Goal: Task Accomplishment & Management: Manage account settings

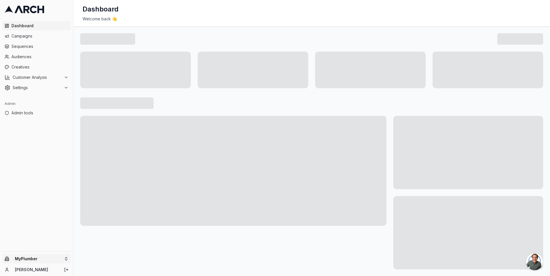
click at [65, 258] on html "Dashboard Campaigns Sequences Audiences Creatives Customer Analysis Settings Ad…" at bounding box center [275, 138] width 550 height 276
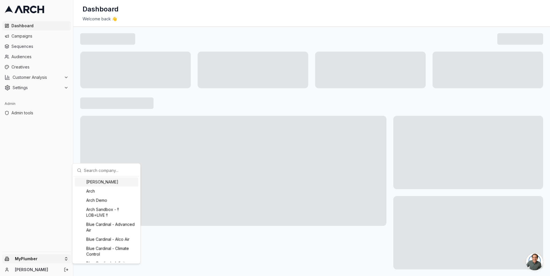
click at [95, 170] on input "text" at bounding box center [110, 169] width 52 height 11
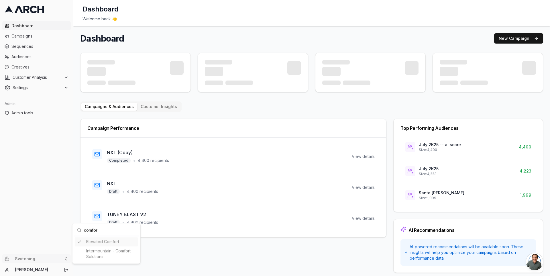
type input "comfor"
click at [65, 257] on html "Dashboard Campaigns Sequences Audiences Creatives Customer Analysis Settings Ad…" at bounding box center [275, 138] width 550 height 276
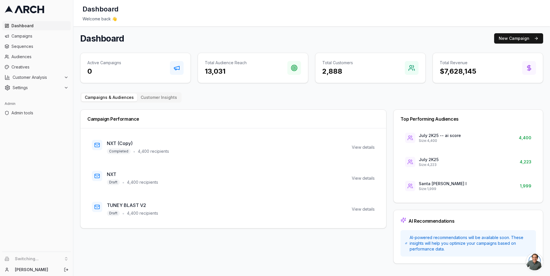
click at [63, 259] on li "Switching..." at bounding box center [36, 258] width 68 height 9
click at [65, 258] on li "Switching..." at bounding box center [36, 258] width 68 height 9
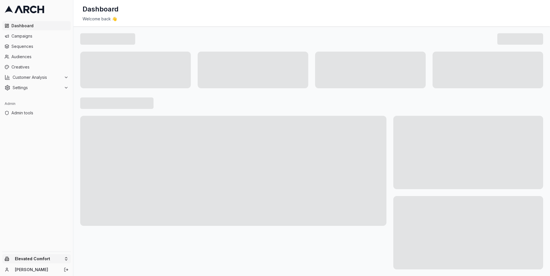
click at [63, 255] on html "Dashboard Campaigns Sequences Audiences Creatives Customer Analysis Settings Ad…" at bounding box center [275, 138] width 550 height 276
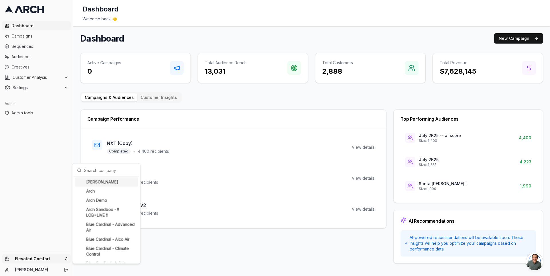
click at [94, 169] on input "text" at bounding box center [110, 169] width 52 height 11
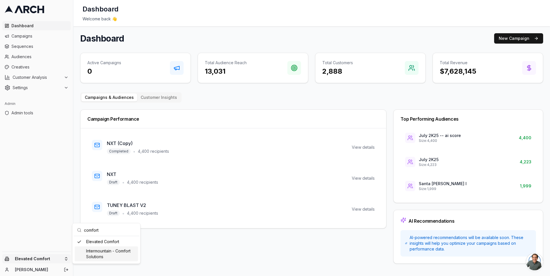
type input "comfort"
click at [107, 251] on div "Intermountain - Comfort Solutions" at bounding box center [106, 253] width 63 height 15
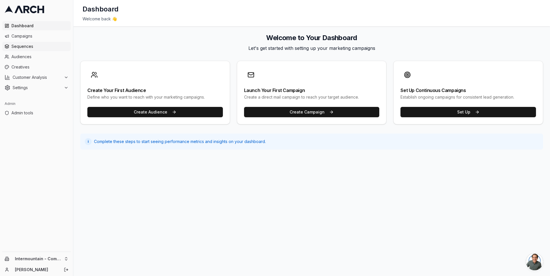
click at [42, 49] on span "Sequences" at bounding box center [39, 47] width 57 height 6
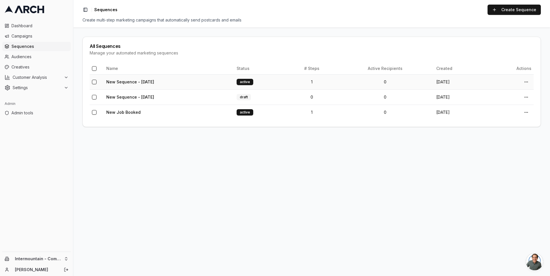
click at [136, 79] on td "New Sequence - [DATE]" at bounding box center [169, 81] width 130 height 15
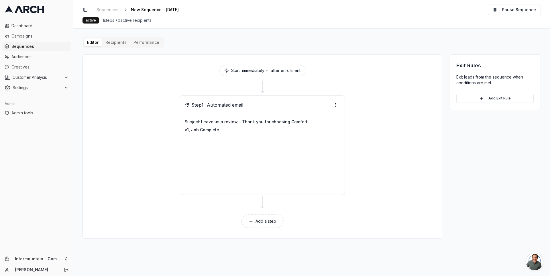
click at [118, 42] on div "Editor Recipients Performance Start immediately after enrollment Step 1 Automat…" at bounding box center [312, 137] width 458 height 201
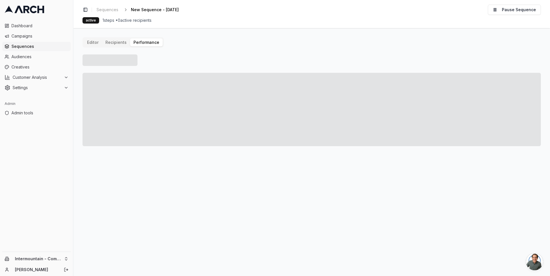
click at [143, 44] on button "Performance" at bounding box center [146, 42] width 33 height 8
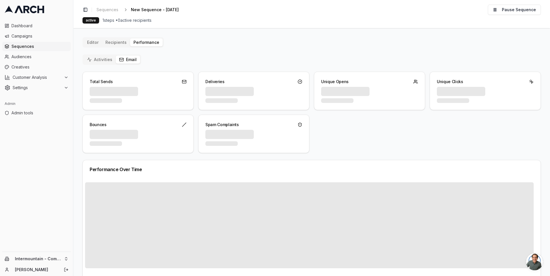
click at [129, 56] on button "Email" at bounding box center [128, 60] width 24 height 8
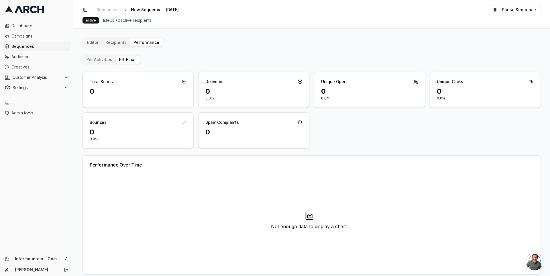
click at [97, 41] on button "Editor" at bounding box center [93, 42] width 18 height 8
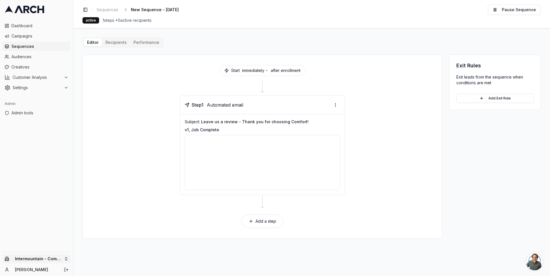
click at [60, 257] on html "Dashboard Campaigns Sequences Audiences Creatives Customer Analysis Settings Ad…" at bounding box center [275, 138] width 550 height 276
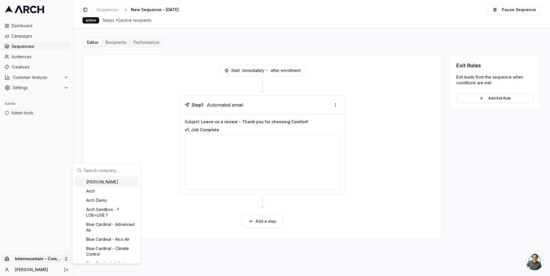
click at [36, 176] on html "Dashboard Campaigns Sequences Audiences Creatives Customer Analysis Settings Ad…" at bounding box center [275, 138] width 550 height 276
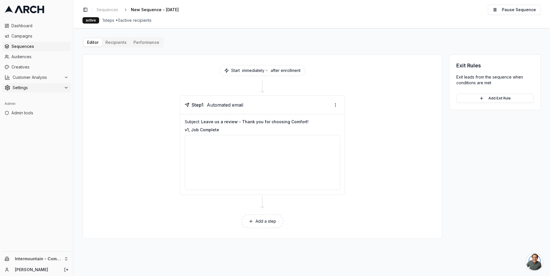
click at [47, 87] on span "Settings" at bounding box center [37, 88] width 49 height 6
click at [41, 95] on link "Company" at bounding box center [36, 97] width 54 height 8
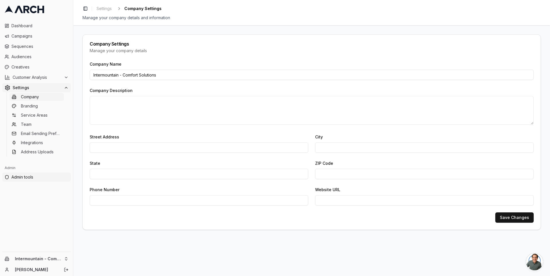
click at [37, 176] on span "Admin tools" at bounding box center [39, 177] width 57 height 6
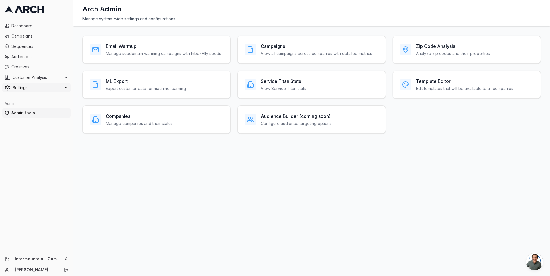
click at [47, 88] on span "Settings" at bounding box center [37, 88] width 49 height 6
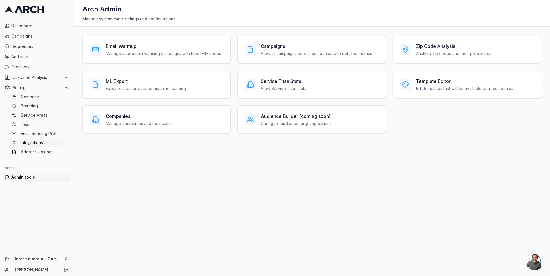
click at [40, 143] on span "Integrations" at bounding box center [32, 143] width 22 height 6
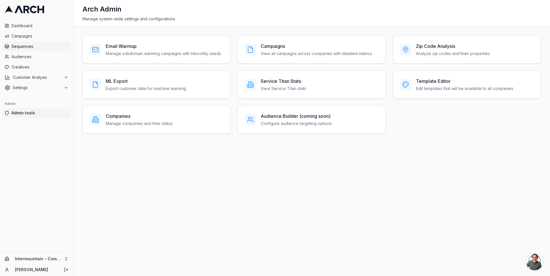
click at [36, 49] on link "Sequences" at bounding box center [36, 46] width 68 height 9
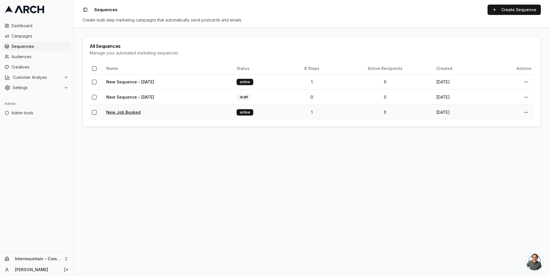
click at [124, 111] on link "New Job Booked" at bounding box center [123, 112] width 34 height 5
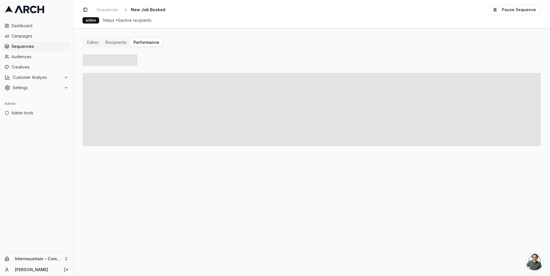
click at [146, 42] on button "Performance" at bounding box center [146, 42] width 33 height 8
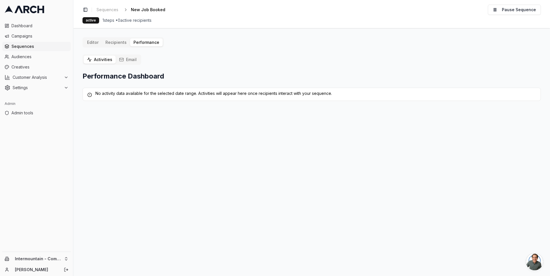
click at [113, 41] on div "Editor Recipients Performance Activities Email Performance Dashboard No activit…" at bounding box center [312, 69] width 458 height 64
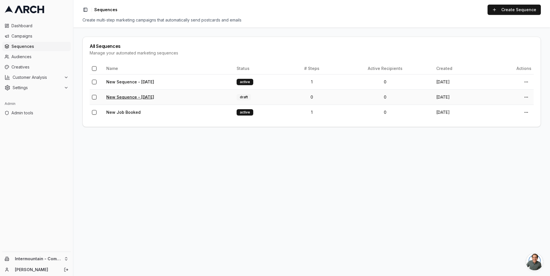
click at [134, 97] on link "New Sequence - Sep 8, 2025" at bounding box center [130, 97] width 48 height 5
click at [130, 79] on link "New Sequence - [DATE]" at bounding box center [130, 81] width 48 height 5
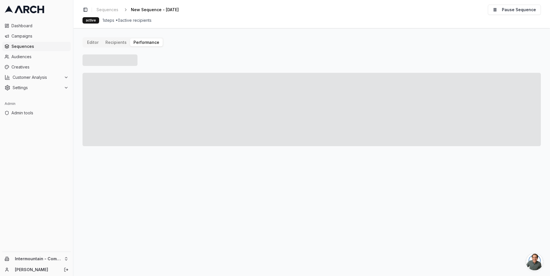
click at [145, 38] on button "Performance" at bounding box center [146, 42] width 33 height 8
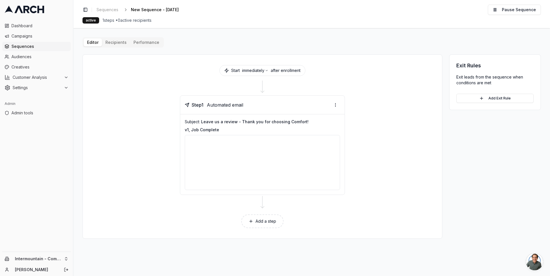
click at [92, 41] on button "Editor" at bounding box center [93, 42] width 18 height 8
click at [142, 112] on div "Step 1 Automated email Subject: Leave us a review - Thank you for choosing Comf…" at bounding box center [263, 144] width 346 height 99
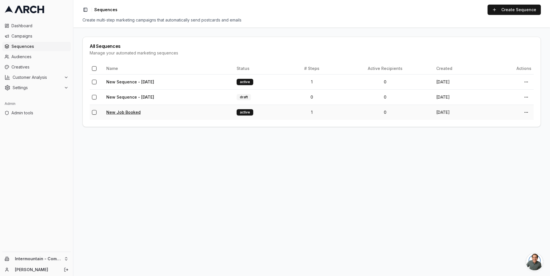
click at [123, 111] on link "New Job Booked" at bounding box center [123, 112] width 34 height 5
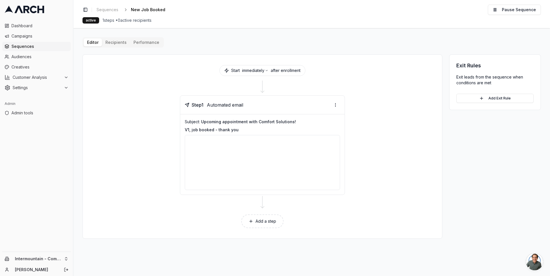
click at [108, 40] on div "Editor Recipients Performance Start immediately after enrollment Step 1 Automat…" at bounding box center [312, 137] width 458 height 201
click at [95, 46] on button "Editor" at bounding box center [93, 42] width 18 height 8
click at [140, 43] on button "Performance" at bounding box center [146, 42] width 33 height 8
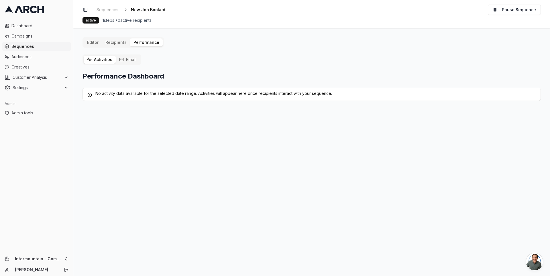
click at [127, 57] on button "Email" at bounding box center [128, 60] width 24 height 8
click at [99, 59] on button "Activities" at bounding box center [100, 60] width 32 height 8
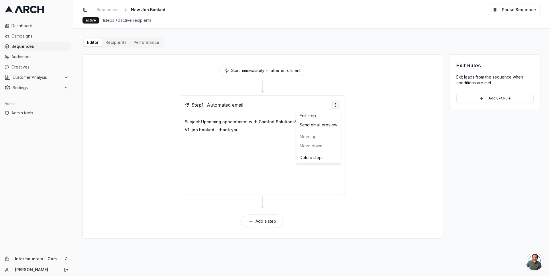
click at [336, 101] on html "Dashboard Campaigns Sequences Audiences Creatives Customer Analysis Settings Ad…" at bounding box center [275, 138] width 550 height 276
click at [83, 77] on html "Dashboard Campaigns Sequences Audiences Creatives Customer Analysis Settings Ad…" at bounding box center [275, 138] width 550 height 276
click at [29, 64] on span "Creatives" at bounding box center [39, 67] width 57 height 6
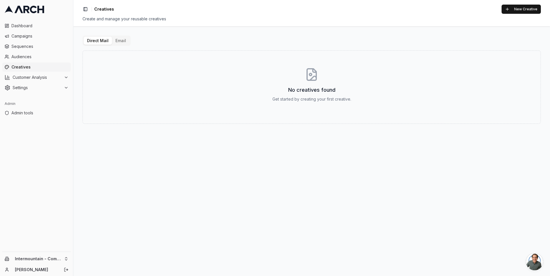
click at [121, 41] on button "Email" at bounding box center [120, 41] width 17 height 8
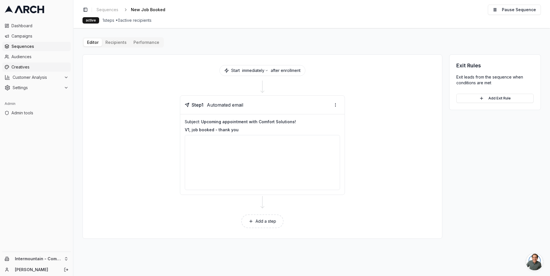
click at [33, 67] on span "Creatives" at bounding box center [39, 67] width 57 height 6
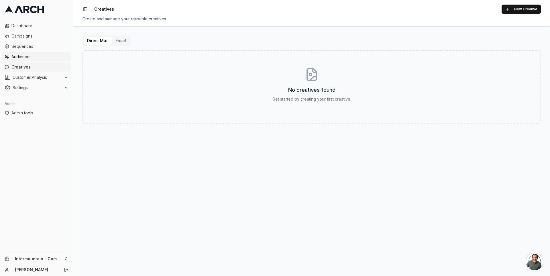
click at [41, 55] on span "Audiences" at bounding box center [39, 57] width 57 height 6
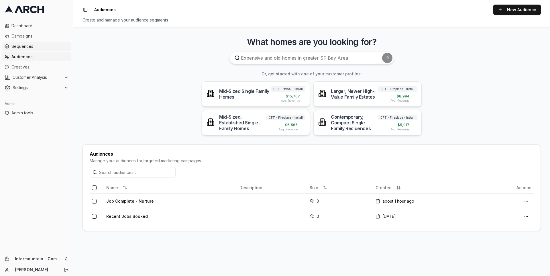
click at [40, 46] on span "Sequences" at bounding box center [39, 47] width 57 height 6
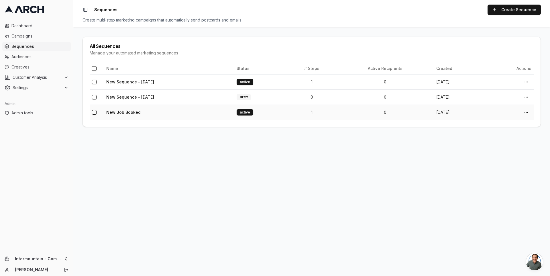
click at [125, 113] on link "New Job Booked" at bounding box center [123, 112] width 34 height 5
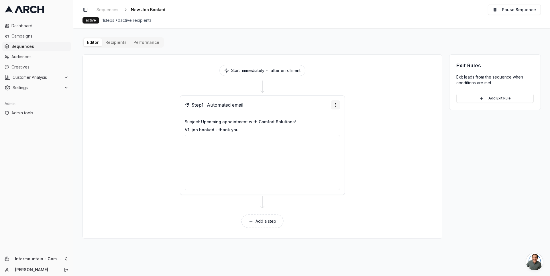
click at [334, 106] on html "Dashboard Campaigns Sequences Audiences Creatives Customer Analysis Settings Ad…" at bounding box center [275, 138] width 550 height 276
click at [333, 125] on div "Send email preview" at bounding box center [318, 124] width 42 height 9
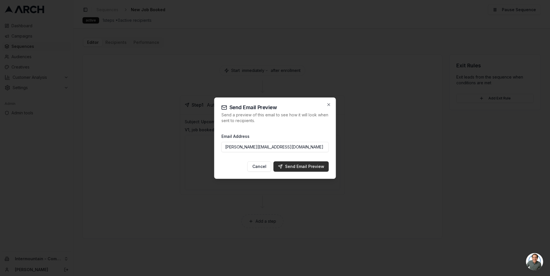
click at [305, 166] on div "Send Email Preview" at bounding box center [301, 167] width 46 height 6
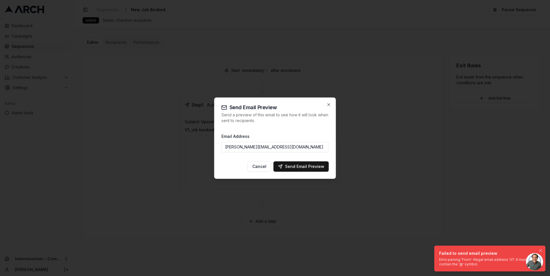
drag, startPoint x: 485, startPoint y: 266, endPoint x: 444, endPoint y: 255, distance: 43.1
click at [444, 255] on div "Failed to send email preview Error parsing 'From': Illegal email address 'V1'. …" at bounding box center [488, 258] width 99 height 16
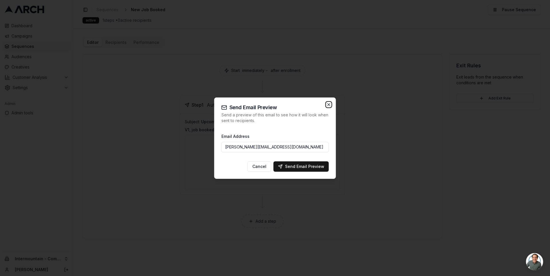
click at [327, 105] on icon "button" at bounding box center [329, 104] width 5 height 5
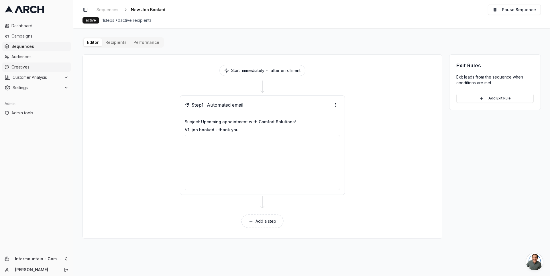
click at [40, 67] on span "Creatives" at bounding box center [39, 67] width 57 height 6
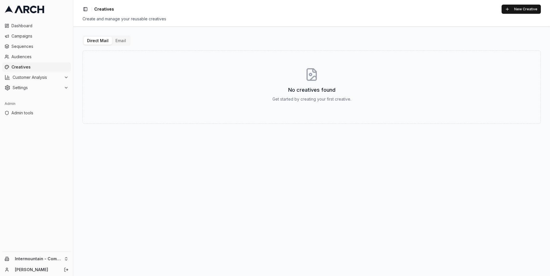
click at [120, 41] on button "Email" at bounding box center [120, 41] width 17 height 8
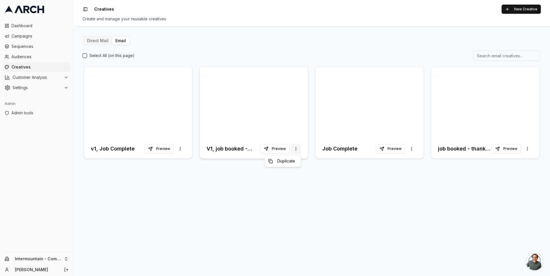
click at [299, 147] on html "Dashboard Campaigns Sequences Audiences Creatives Customer Analysis Settings Ad…" at bounding box center [275, 138] width 550 height 276
click at [278, 148] on html "Dashboard Campaigns Sequences Audiences Creatives Customer Analysis Settings Ad…" at bounding box center [275, 138] width 550 height 276
click at [275, 148] on button "Preview" at bounding box center [275, 148] width 30 height 9
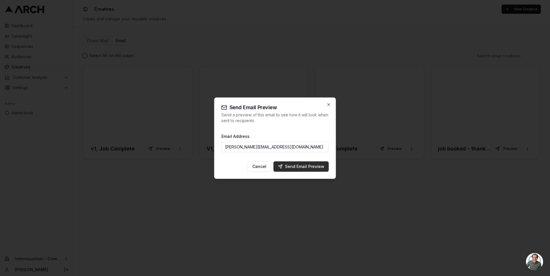
click at [308, 166] on div "Send Email Preview" at bounding box center [301, 167] width 46 height 6
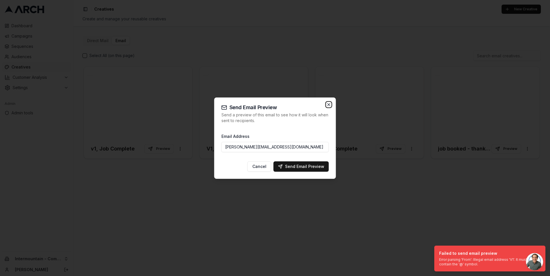
click at [329, 104] on icon "button" at bounding box center [329, 104] width 2 height 2
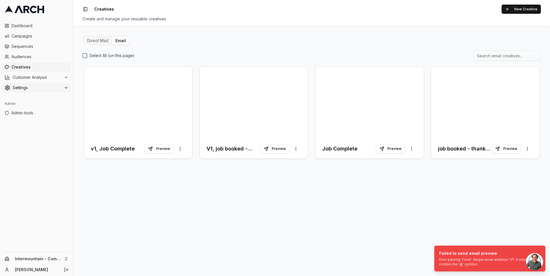
click at [54, 87] on span "Settings" at bounding box center [37, 88] width 49 height 6
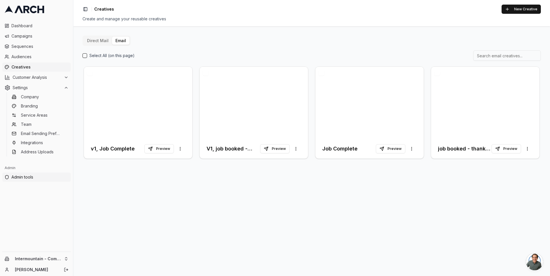
click at [39, 174] on span "Admin tools" at bounding box center [39, 177] width 57 height 6
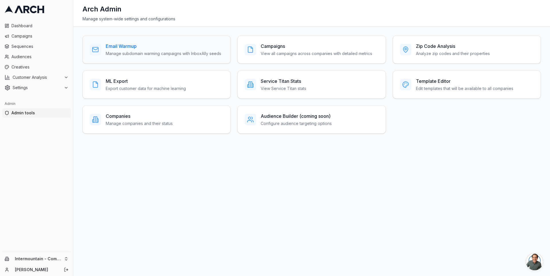
click at [123, 51] on p "Manage subdomain warming campaigns with InboxAlly seeds" at bounding box center [163, 54] width 115 height 6
click at [63, 87] on div "Settings" at bounding box center [37, 88] width 64 height 6
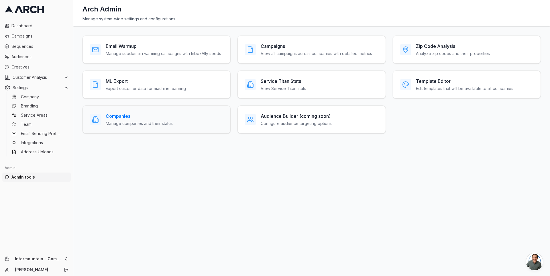
click at [115, 113] on h3 "Companies" at bounding box center [139, 116] width 67 height 7
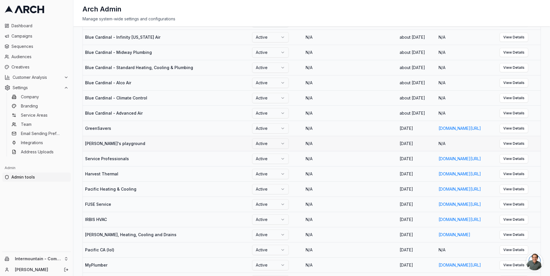
scroll to position [258, 0]
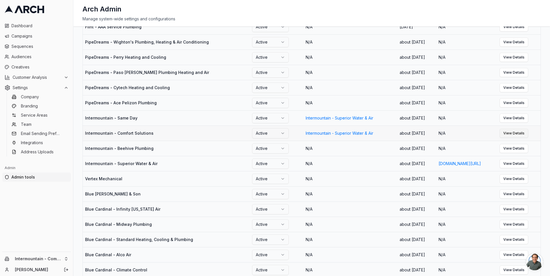
click at [518, 138] on link "View Details" at bounding box center [514, 133] width 29 height 9
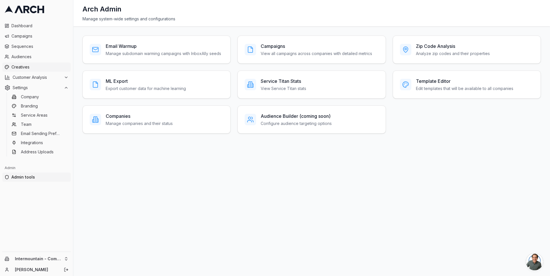
click at [42, 66] on span "Creatives" at bounding box center [39, 67] width 57 height 6
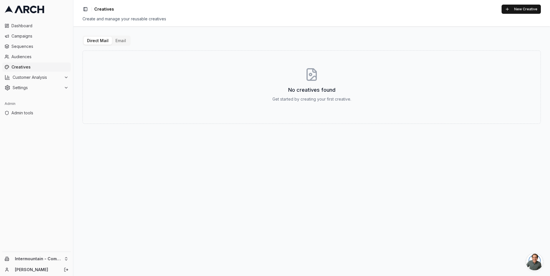
click at [121, 40] on button "Email" at bounding box center [120, 41] width 17 height 8
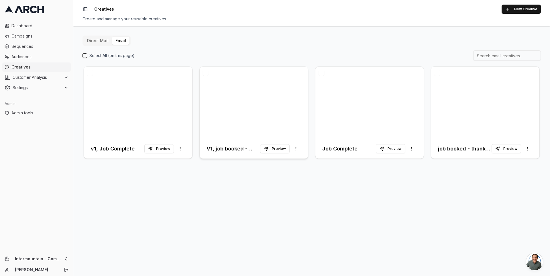
click at [227, 147] on h3 "V1, job booked - thank you" at bounding box center [234, 149] width 54 height 8
click at [228, 147] on h3 "V1, job booked - thank you" at bounding box center [234, 149] width 54 height 8
click at [172, 148] on button "Preview" at bounding box center [159, 148] width 30 height 9
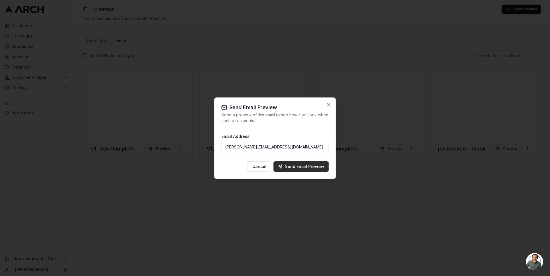
click at [306, 167] on div "Send Email Preview" at bounding box center [301, 167] width 46 height 6
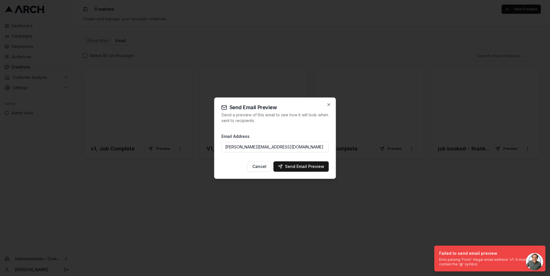
click at [427, 230] on div at bounding box center [275, 138] width 550 height 276
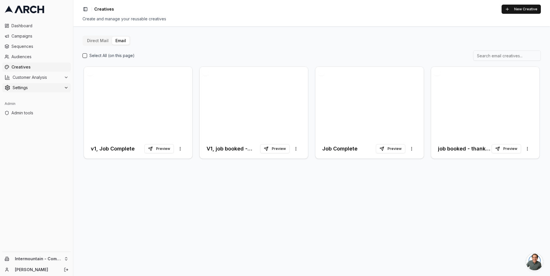
click at [57, 87] on span "Settings" at bounding box center [37, 88] width 49 height 6
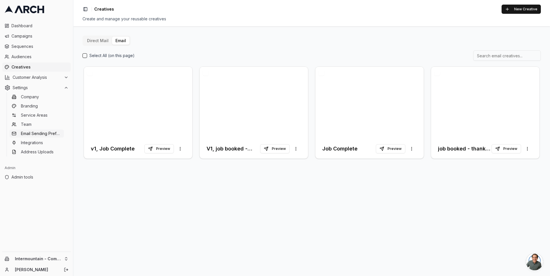
click at [48, 131] on span "Email Sending Preferences" at bounding box center [41, 134] width 41 height 6
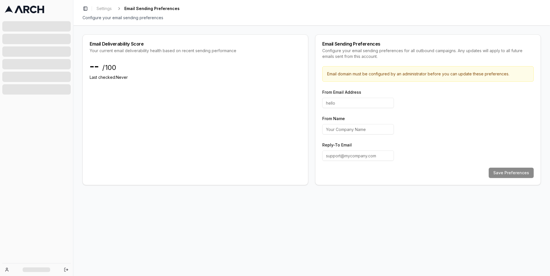
type input "hello"
type input "Comfort Solutions"
type input "customerexperience@intermountainhs.com"
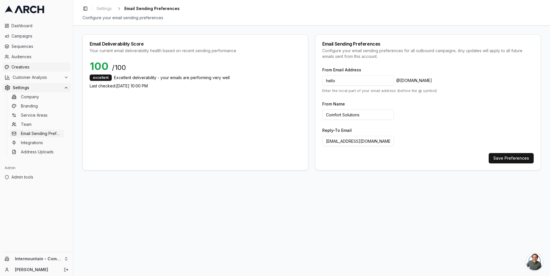
click at [44, 65] on span "Creatives" at bounding box center [39, 67] width 57 height 6
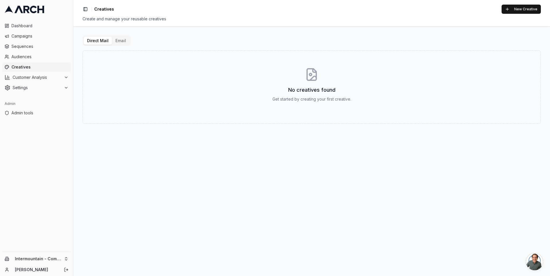
click at [121, 40] on button "Email" at bounding box center [120, 41] width 17 height 8
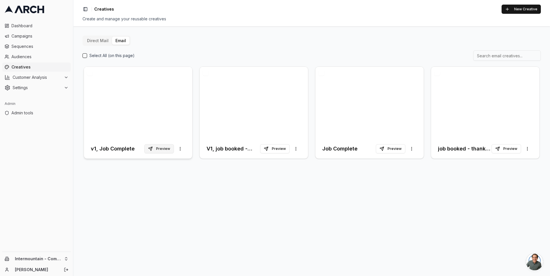
click at [166, 150] on button "Preview" at bounding box center [159, 148] width 30 height 9
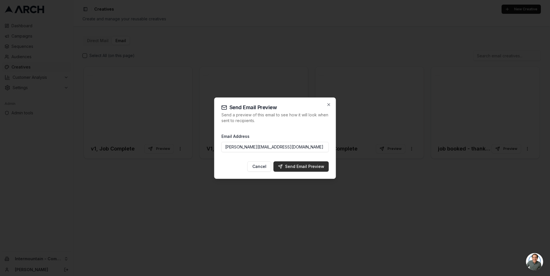
click at [296, 164] on div "Send Email Preview" at bounding box center [301, 167] width 46 height 6
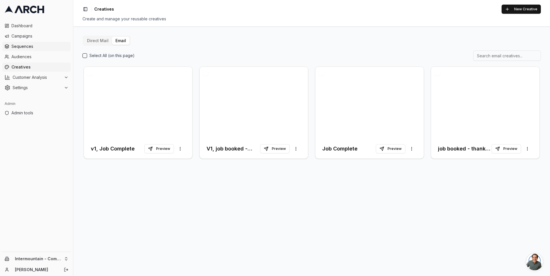
click at [41, 45] on span "Sequences" at bounding box center [39, 47] width 57 height 6
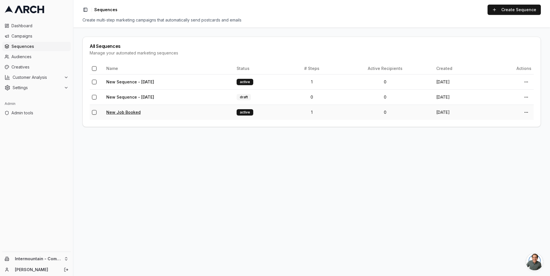
click at [125, 112] on link "New Job Booked" at bounding box center [123, 112] width 34 height 5
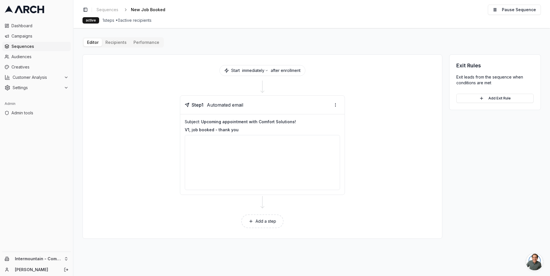
click at [31, 42] on link "Sequences" at bounding box center [36, 46] width 68 height 9
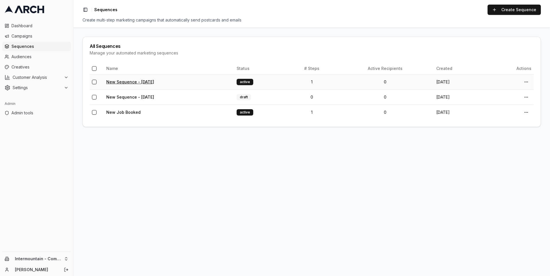
click at [119, 81] on link "New Sequence - [DATE]" at bounding box center [130, 81] width 48 height 5
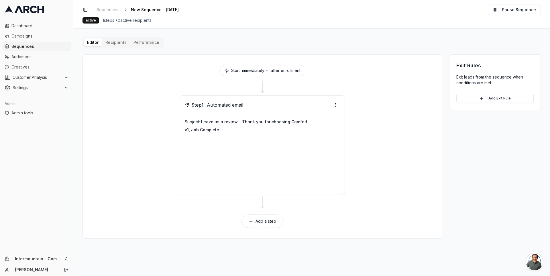
click at [180, 45] on div "Editor Recipients Performance Start immediately after enrollment Step 1 Automat…" at bounding box center [312, 137] width 458 height 201
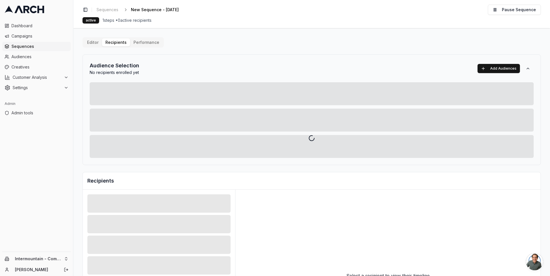
click at [118, 43] on div "Editor Recipients Performance Audience Selection No recipients enrolled yet Add…" at bounding box center [312, 199] width 458 height 325
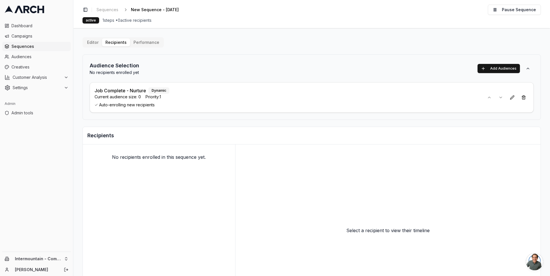
click at [142, 47] on div "Editor Recipients Performance" at bounding box center [123, 42] width 81 height 10
click at [140, 43] on button "Performance" at bounding box center [146, 42] width 33 height 8
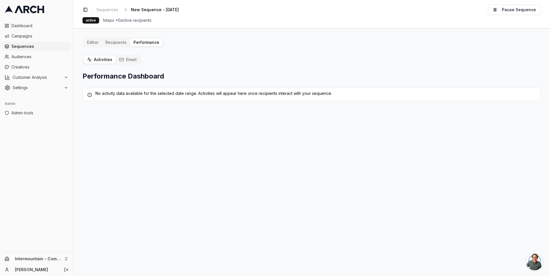
click at [90, 43] on button "Editor" at bounding box center [93, 42] width 18 height 8
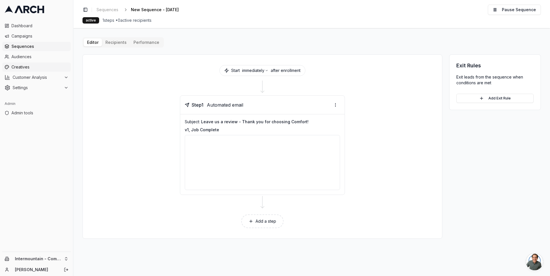
click at [39, 69] on span "Creatives" at bounding box center [39, 67] width 57 height 6
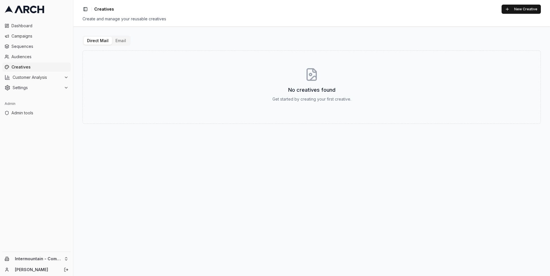
click at [114, 40] on button "Email" at bounding box center [120, 41] width 17 height 8
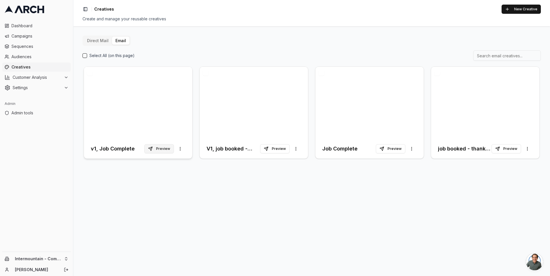
click at [167, 149] on button "Preview" at bounding box center [159, 148] width 30 height 9
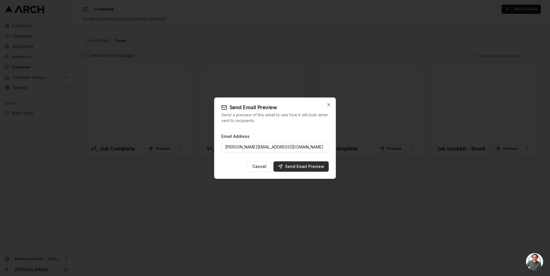
click at [296, 167] on div "Send Email Preview" at bounding box center [301, 167] width 46 height 6
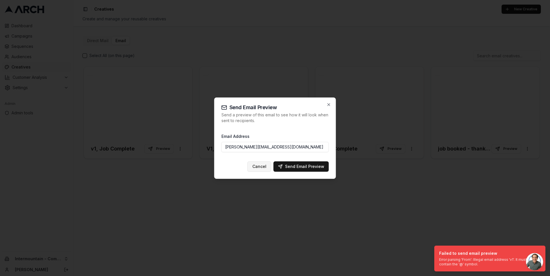
click at [262, 163] on button "Cancel" at bounding box center [260, 166] width 24 height 10
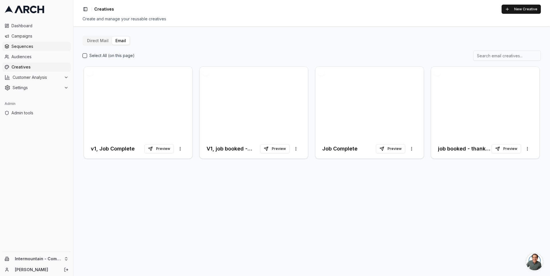
click at [37, 47] on span "Sequences" at bounding box center [39, 47] width 57 height 6
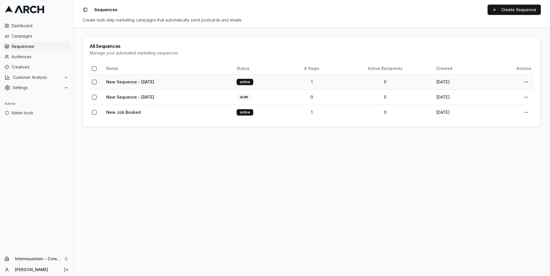
click at [140, 79] on td "New Sequence - [DATE]" at bounding box center [169, 81] width 130 height 15
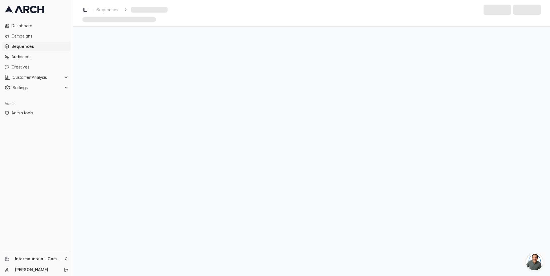
click at [130, 82] on main at bounding box center [311, 151] width 477 height 250
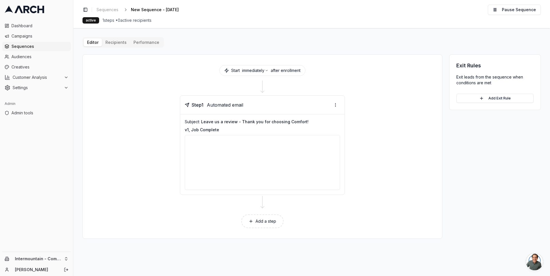
click at [118, 46] on div "Editor Recipients Performance Start immediately after enrollment Step 1 Automat…" at bounding box center [312, 137] width 458 height 201
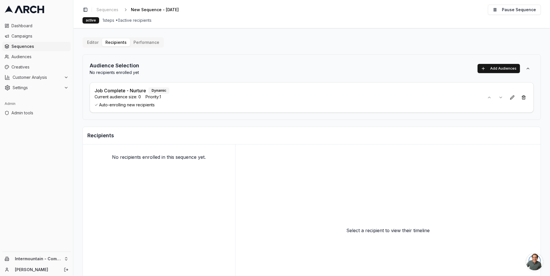
click at [138, 44] on button "Performance" at bounding box center [146, 42] width 33 height 8
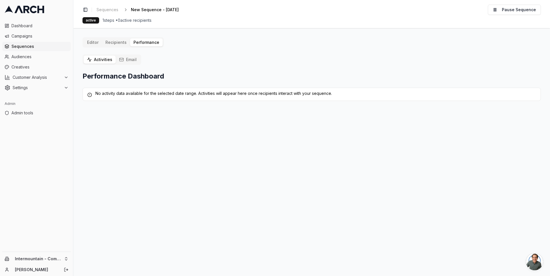
click at [127, 64] on div "Activities Email" at bounding box center [112, 59] width 59 height 10
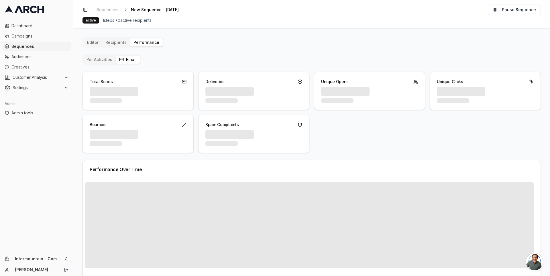
click at [125, 60] on button "Email" at bounding box center [128, 60] width 24 height 8
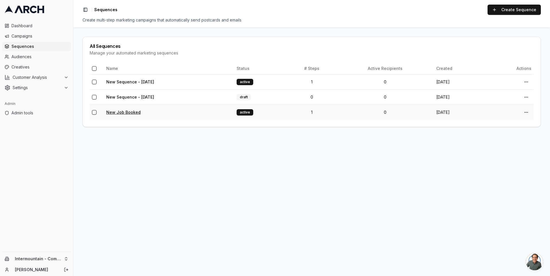
click at [124, 113] on link "New Job Booked" at bounding box center [123, 112] width 34 height 5
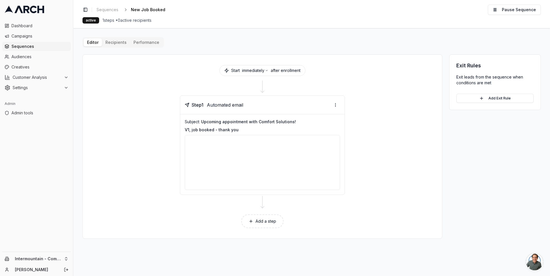
click at [115, 40] on div "Editor Recipients Performance Start immediately after enrollment Step 1 Automat…" at bounding box center [312, 137] width 458 height 201
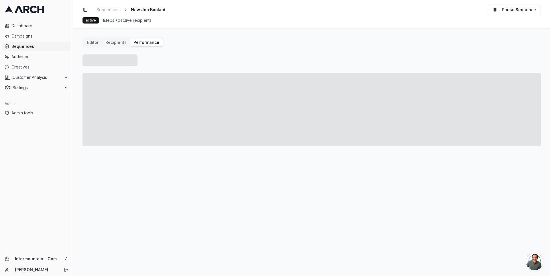
click at [143, 41] on button "Performance" at bounding box center [146, 42] width 33 height 8
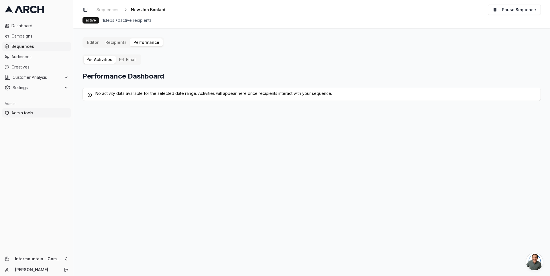
click at [36, 111] on span "Admin tools" at bounding box center [39, 113] width 57 height 6
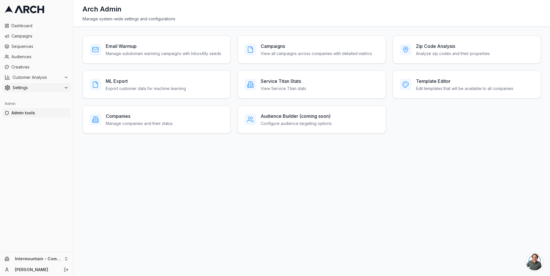
click at [46, 90] on span "Settings" at bounding box center [37, 88] width 49 height 6
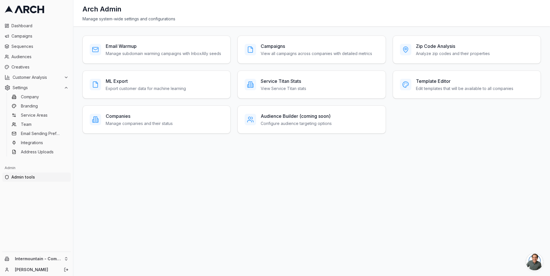
click at [150, 104] on div "Email Warmup Manage subdomain warming campaigns with InboxAlly seeds Campaigns …" at bounding box center [312, 85] width 458 height 98
click at [130, 125] on p "Manage companies and their status" at bounding box center [139, 124] width 67 height 6
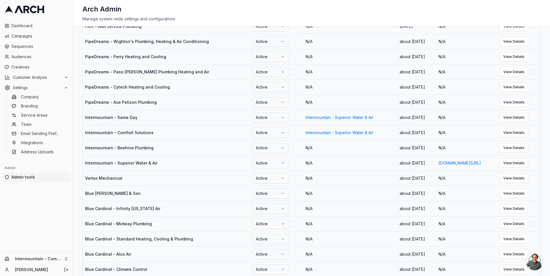
scroll to position [259, 0]
click at [526, 137] on link "View Details" at bounding box center [514, 132] width 29 height 9
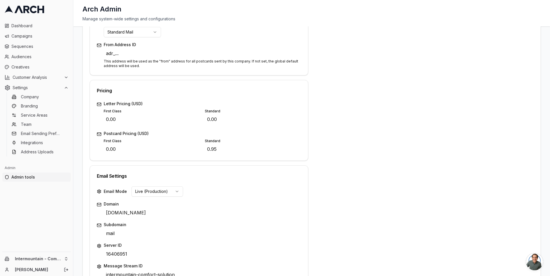
scroll to position [190, 0]
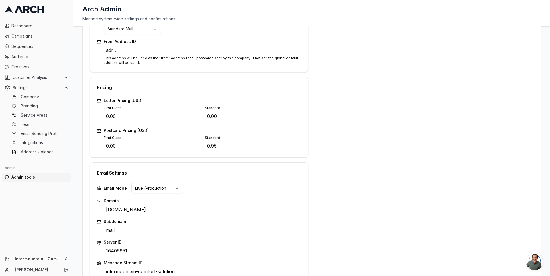
click at [171, 188] on html "Dashboard Campaigns Sequences Audiences Creatives Customer Analysis Settings Co…" at bounding box center [275, 138] width 550 height 276
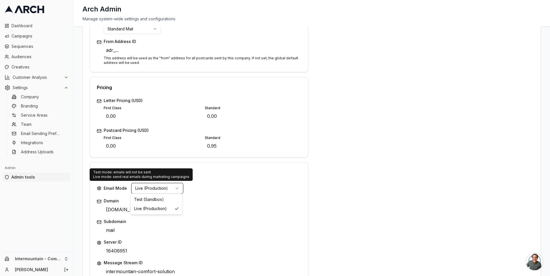
click at [238, 190] on html "Dashboard Campaigns Sequences Audiences Creatives Customer Analysis Settings Co…" at bounding box center [275, 138] width 550 height 276
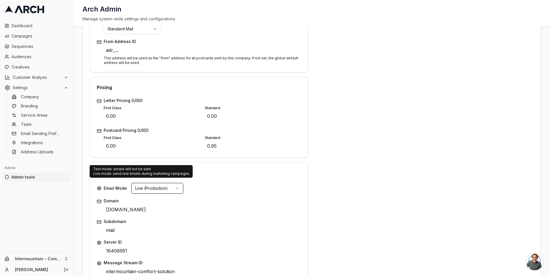
scroll to position [212, 0]
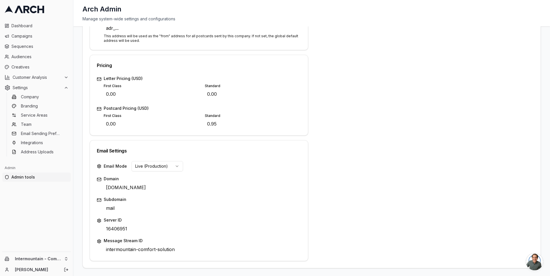
click at [351, 196] on div "Address Enter address Edit City Enter city Edit State CA Edit ZIP Code 12345 Ed…" at bounding box center [424, 67] width 219 height 387
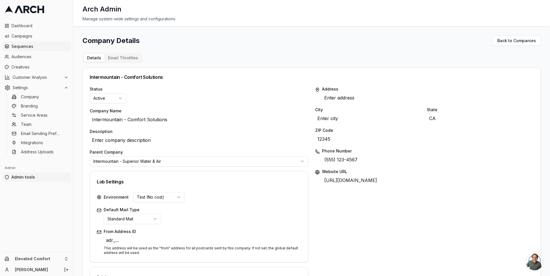
click at [38, 44] on span "Sequences" at bounding box center [39, 47] width 57 height 6
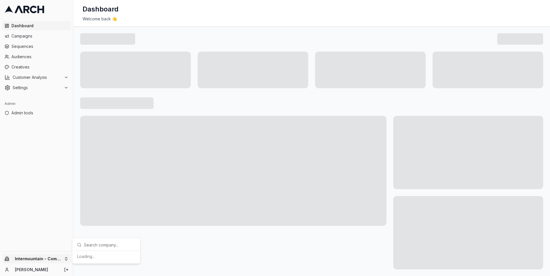
click at [66, 256] on html "Dashboard Campaigns Sequences Audiences Creatives Customer Analysis Settings Ad…" at bounding box center [275, 138] width 550 height 276
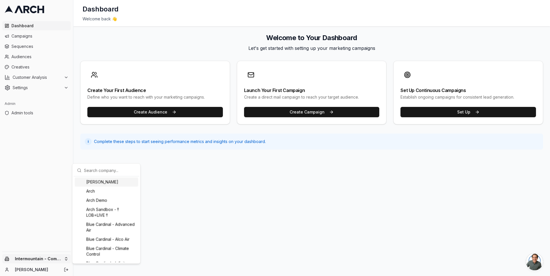
click at [95, 170] on input "text" at bounding box center [110, 169] width 52 height 11
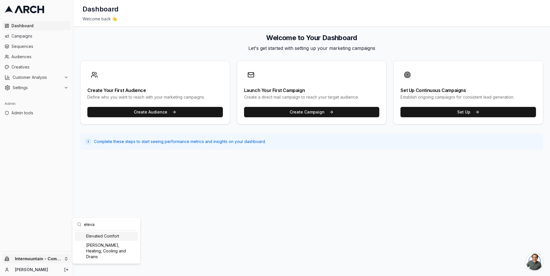
type input "eleva"
click at [99, 238] on div "Elevated Comfort" at bounding box center [106, 236] width 63 height 9
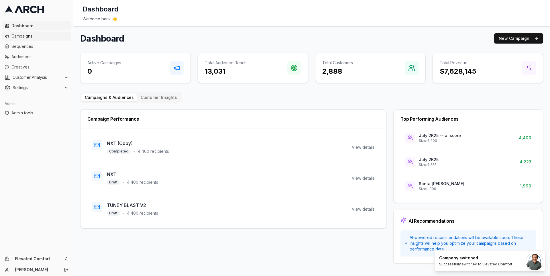
click at [50, 38] on span "Campaigns" at bounding box center [39, 36] width 57 height 6
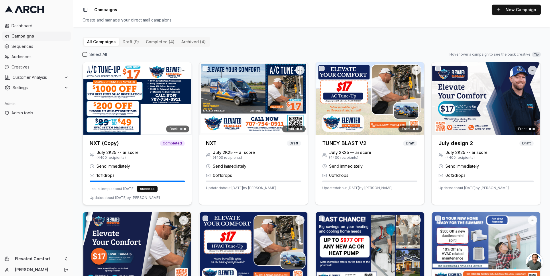
click at [129, 99] on div at bounding box center [137, 98] width 109 height 72
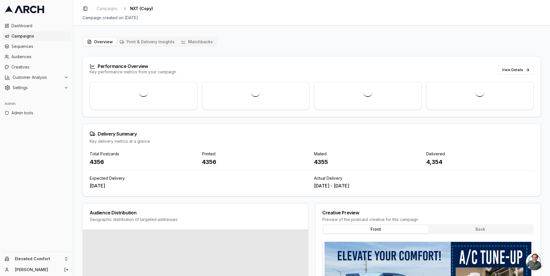
click at [189, 45] on button "Matchbacks" at bounding box center [197, 42] width 38 height 8
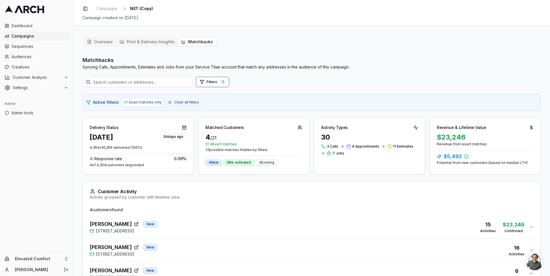
click at [195, 43] on button "Matchbacks" at bounding box center [197, 42] width 38 height 8
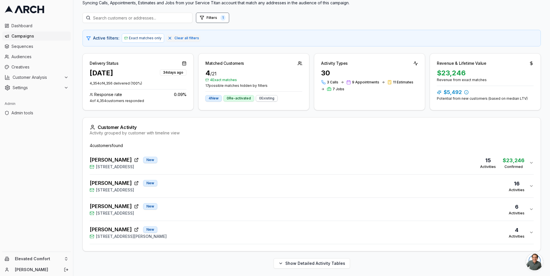
click at [207, 183] on div "PAUL SYDELL New 50 De Ford Drive, San Rafael, CA 94903 16 Activities" at bounding box center [310, 186] width 440 height 14
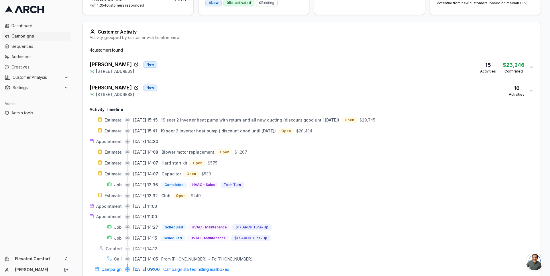
scroll to position [237, 0]
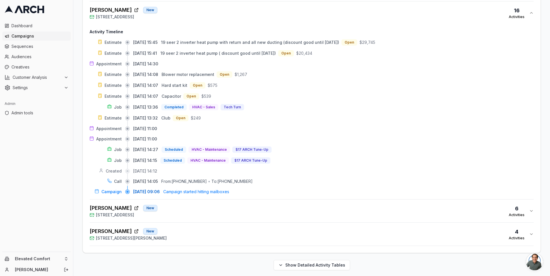
click at [208, 214] on div "Janey Moganam New 12 Glengreen St, Santa Rosa, CA 95409 6 Activities" at bounding box center [310, 211] width 440 height 14
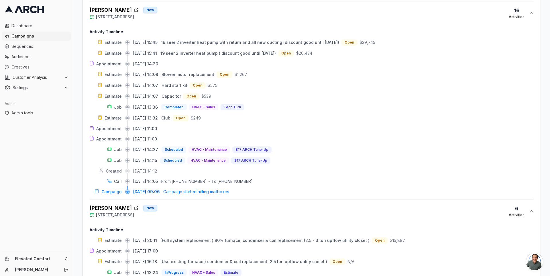
scroll to position [325, 0]
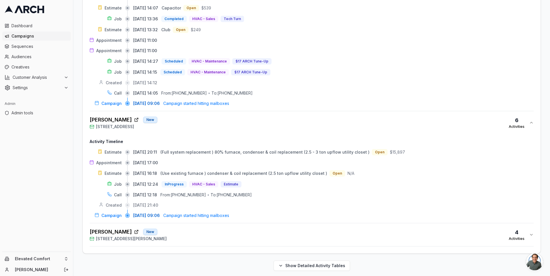
click at [214, 237] on div "Barbara Balow New 138 Mabry Way, San Rafael, CA 94903 4 Activities" at bounding box center [310, 235] width 440 height 14
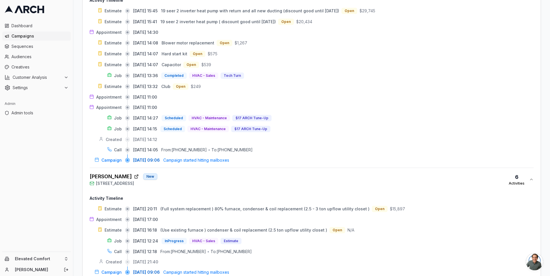
scroll to position [393, 0]
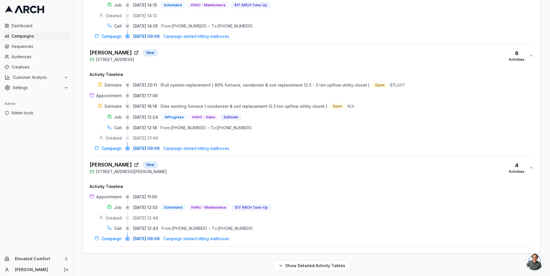
drag, startPoint x: 170, startPoint y: 193, endPoint x: 148, endPoint y: 194, distance: 21.3
click at [148, 194] on div "09/08/2025, 11:00" at bounding box center [333, 197] width 401 height 6
click at [148, 194] on span "09/08/2025, 11:00" at bounding box center [145, 197] width 24 height 6
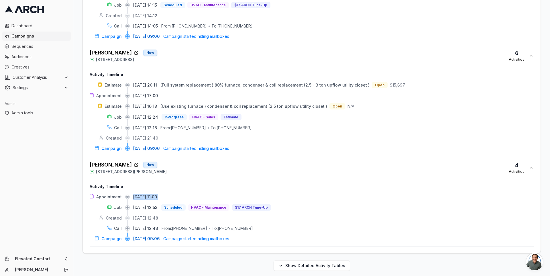
click at [144, 194] on span "09/08/2025, 11:00" at bounding box center [145, 197] width 24 height 6
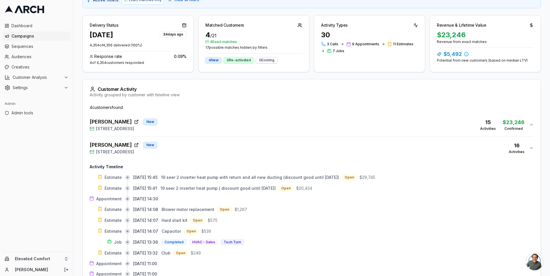
scroll to position [114, 0]
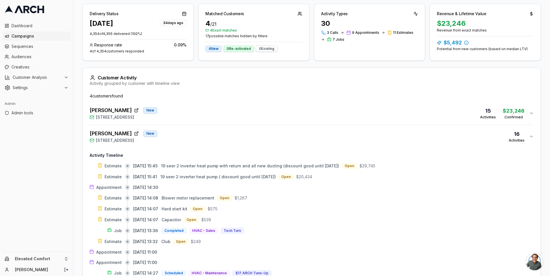
click at [195, 135] on div "PAUL SYDELL New 50 De Ford Drive, San Rafael, CA 94903 16 Activities" at bounding box center [310, 137] width 440 height 14
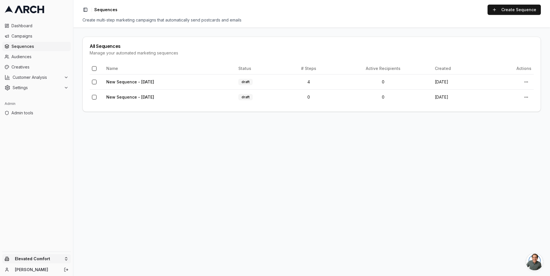
click at [63, 263] on html "Dashboard Campaigns Sequences Audiences Creatives Customer Analysis Settings Ad…" at bounding box center [275, 138] width 550 height 276
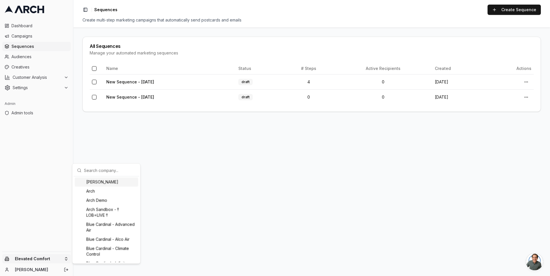
click at [95, 170] on input "text" at bounding box center [110, 169] width 52 height 11
type input "comfort"
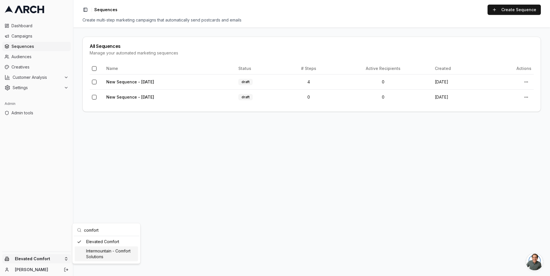
click at [102, 248] on div "Intermountain - Comfort Solutions" at bounding box center [106, 253] width 63 height 15
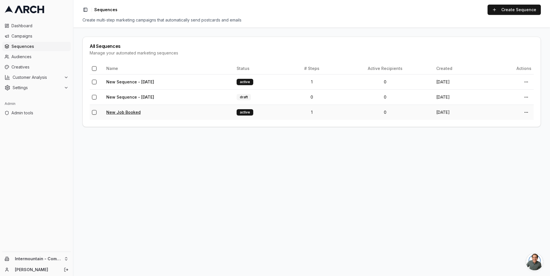
click at [119, 110] on link "New Job Booked" at bounding box center [123, 112] width 34 height 5
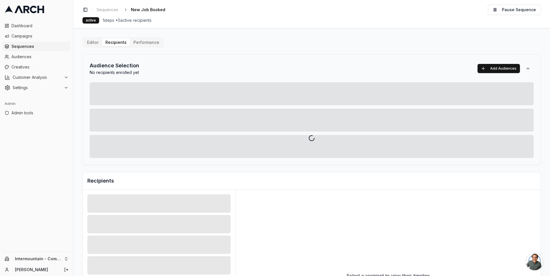
click at [115, 44] on div "Editor Recipients Performance Audience Selection No recipients enrolled yet Add…" at bounding box center [312, 199] width 458 height 325
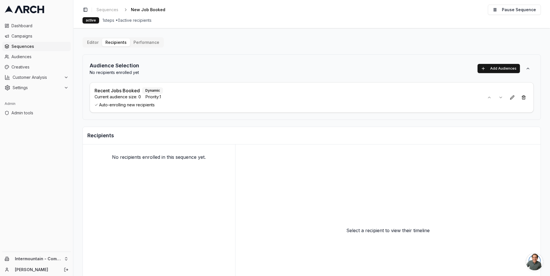
click at [143, 43] on button "Performance" at bounding box center [146, 42] width 33 height 8
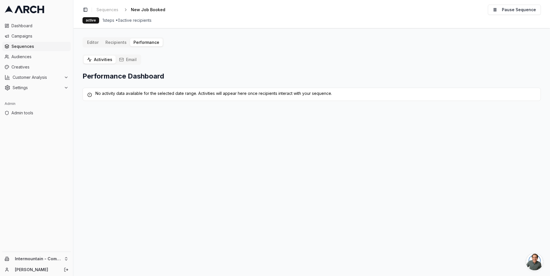
click at [95, 41] on button "Editor" at bounding box center [93, 42] width 18 height 8
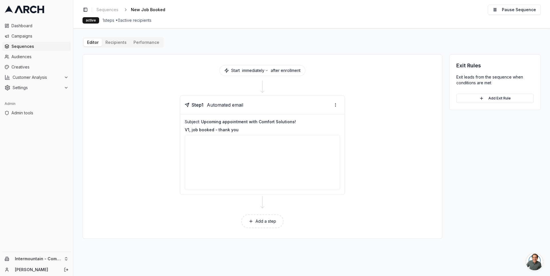
click at [298, 272] on main "Editor Recipients Performance Start immediately after enrollment Step 1 Automat…" at bounding box center [311, 152] width 477 height 248
click at [43, 48] on span "Sequences" at bounding box center [39, 47] width 57 height 6
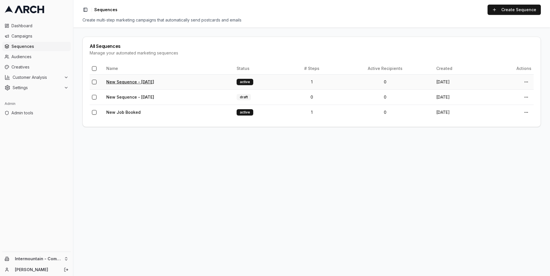
click at [127, 82] on link "New Sequence - Sep 8, 2025" at bounding box center [130, 81] width 48 height 5
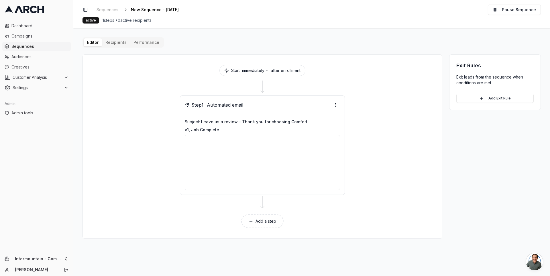
click at [115, 41] on div "Editor Recipients Performance Start immediately after enrollment Step 1 Automat…" at bounding box center [312, 137] width 458 height 201
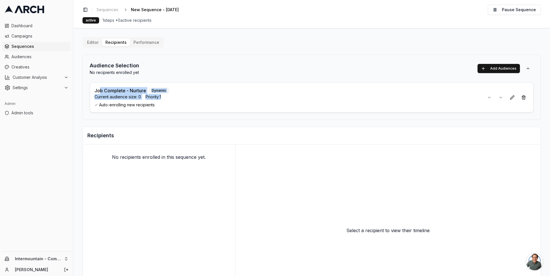
drag, startPoint x: 157, startPoint y: 105, endPoint x: 100, endPoint y: 87, distance: 59.3
click at [100, 88] on div "Job Complete - Nurture Dynamic Current audience size: 0 Priority: 1 Auto-enroll…" at bounding box center [287, 97] width 385 height 21
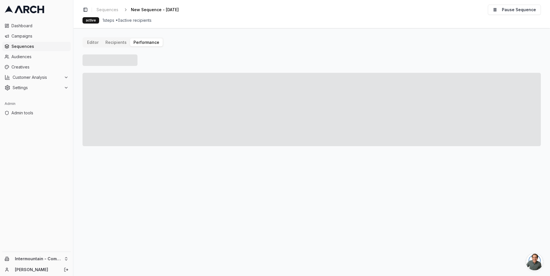
click at [142, 40] on button "Performance" at bounding box center [146, 42] width 33 height 8
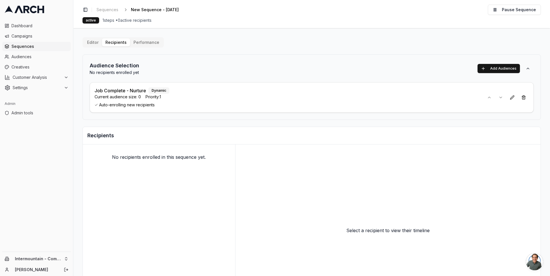
click at [93, 45] on button "Editor" at bounding box center [93, 42] width 18 height 8
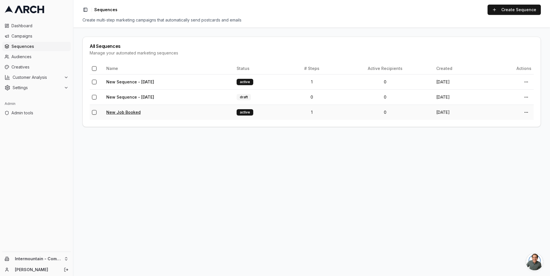
click at [129, 113] on link "New Job Booked" at bounding box center [123, 112] width 34 height 5
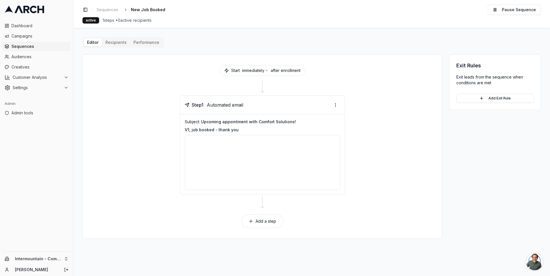
click at [109, 39] on div "Editor Recipients Performance Start immediately after enrollment Step 1 Automat…" at bounding box center [312, 137] width 458 height 201
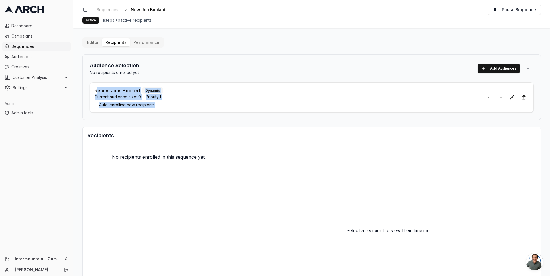
drag, startPoint x: 156, startPoint y: 107, endPoint x: 97, endPoint y: 89, distance: 61.1
click at [97, 89] on div "Recent Jobs Booked Dynamic Current audience size: 0 Priority: 1 Auto-enrolling …" at bounding box center [287, 97] width 385 height 21
click at [92, 88] on div "Recent Jobs Booked Dynamic Current audience size: 0 Priority: 1 Auto-enrolling …" at bounding box center [312, 97] width 444 height 30
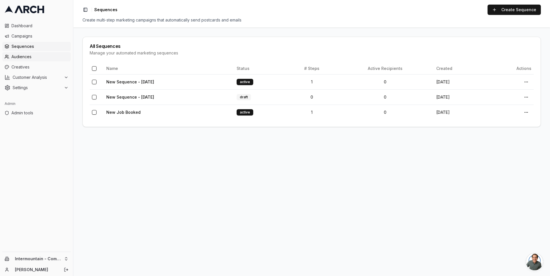
click at [30, 55] on span "Audiences" at bounding box center [39, 57] width 57 height 6
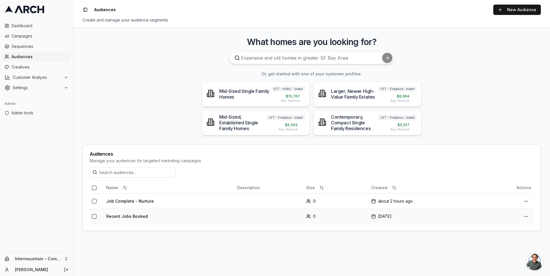
click at [132, 215] on td "Recent Jobs Booked" at bounding box center [169, 216] width 131 height 15
click at [132, 201] on td "Job Complete - Nurture" at bounding box center [169, 200] width 131 height 15
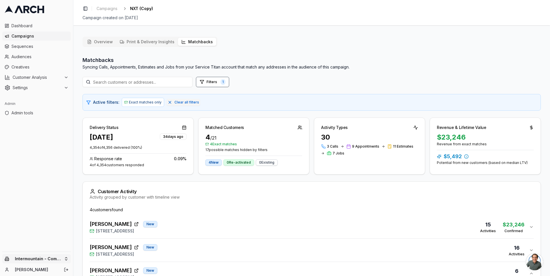
scroll to position [114, 0]
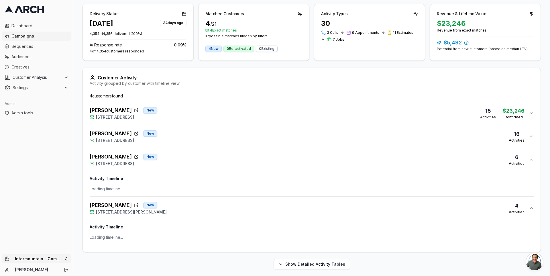
click at [65, 259] on html "Dashboard Campaigns Sequences Audiences Creatives Customer Analysis Settings Ad…" at bounding box center [275, 138] width 550 height 276
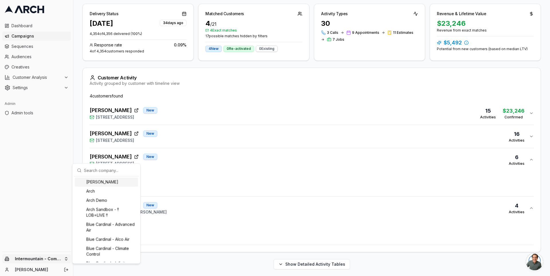
click at [100, 172] on input "text" at bounding box center [110, 169] width 52 height 11
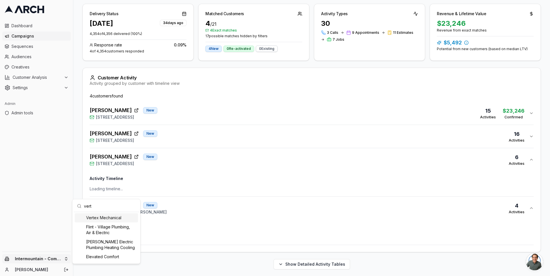
type input "vert"
click at [112, 217] on div "Vertex Mechanical" at bounding box center [106, 217] width 63 height 9
click at [77, 180] on html "Dashboard Campaigns Sequences Audiences Creatives Customer Analysis Settings Ad…" at bounding box center [275, 138] width 550 height 276
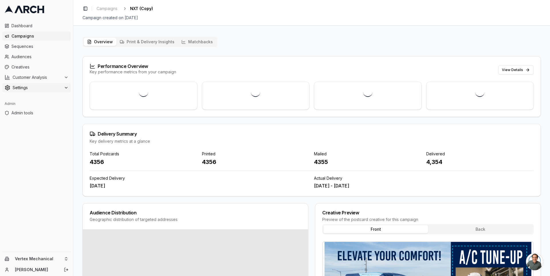
click at [58, 88] on span "Settings" at bounding box center [37, 88] width 49 height 6
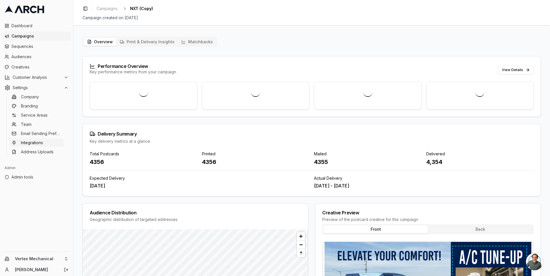
click at [45, 143] on link "Integrations" at bounding box center [36, 143] width 54 height 8
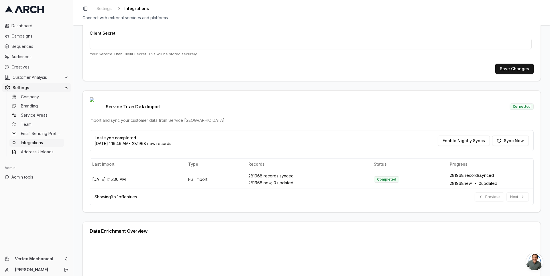
scroll to position [105, 0]
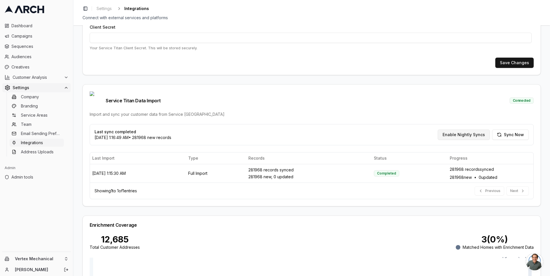
click at [469, 130] on button "Enable Nightly Syncs" at bounding box center [464, 135] width 52 height 10
click at [79, 158] on div "Service Titan Integration Setup Configure your Service Titan API credentials to…" at bounding box center [311, 150] width 477 height 251
click at [64, 88] on icon at bounding box center [66, 87] width 5 height 5
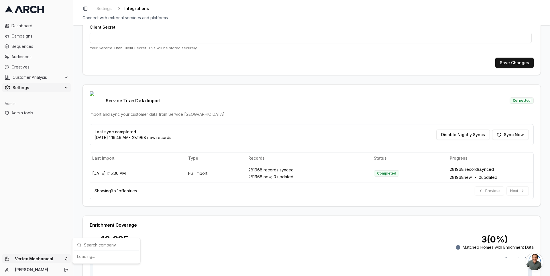
click at [65, 256] on html "Dashboard Campaigns Sequences Audiences Creatives Customer Analysis Settings Ad…" at bounding box center [275, 138] width 550 height 276
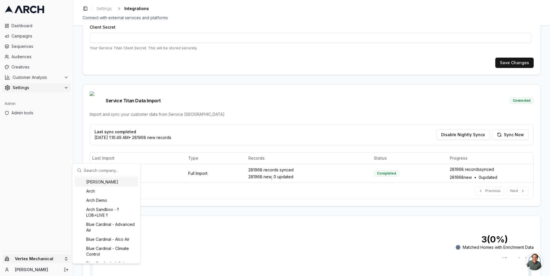
click at [96, 170] on input "text" at bounding box center [110, 169] width 52 height 11
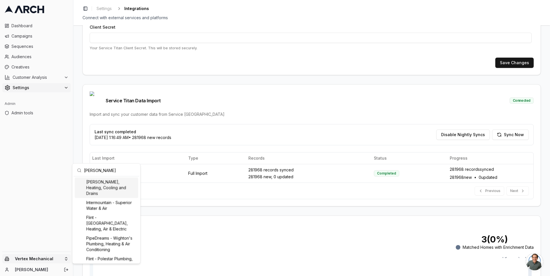
type input "peter"
click at [114, 190] on div "Peter Levi Plumbing, Heating, Cooling and Drains" at bounding box center [106, 187] width 63 height 21
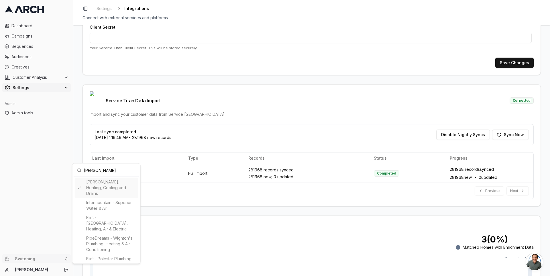
type input "62809988"
type input "cid.bvkg063d41x722p0a478qxqma"
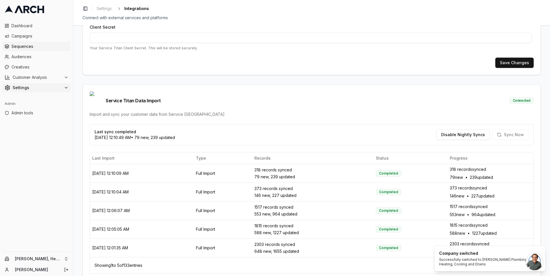
click at [41, 46] on span "Sequences" at bounding box center [39, 47] width 57 height 6
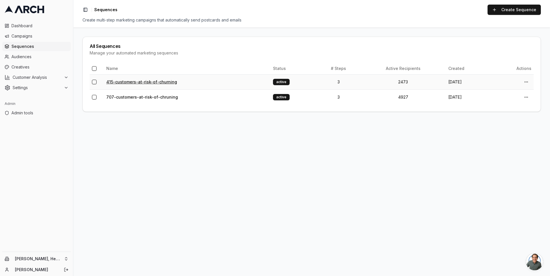
click at [132, 81] on link "415-customers-at-risk-of-churning" at bounding box center [141, 81] width 71 height 5
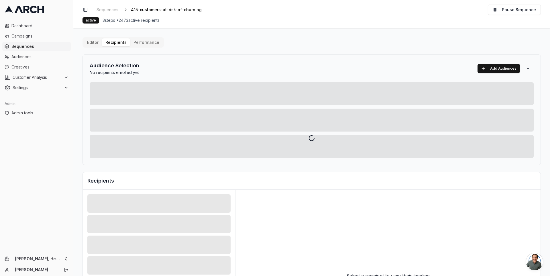
click at [114, 41] on div "Editor Recipients Performance Audience Selection No recipients enrolled yet Add…" at bounding box center [312, 199] width 458 height 325
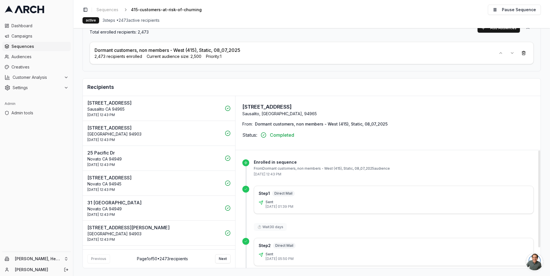
scroll to position [25, 0]
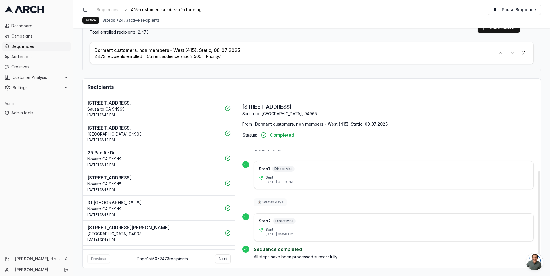
drag, startPoint x: 305, startPoint y: 233, endPoint x: 256, endPoint y: 218, distance: 51.9
click at [256, 218] on div "Step 2 Direct Mail Sent 5 Sep 2025 - 05:50 PM" at bounding box center [394, 227] width 280 height 28
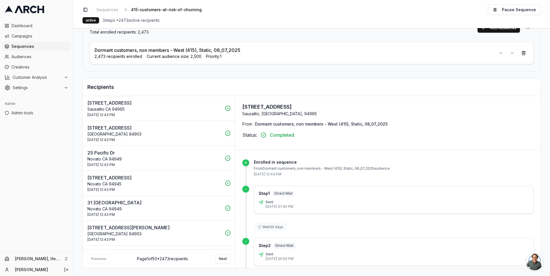
click at [282, 70] on div "Audience Selection Total enrolled recipients: 2,473 Add Audiences Dormant custo…" at bounding box center [312, 42] width 458 height 57
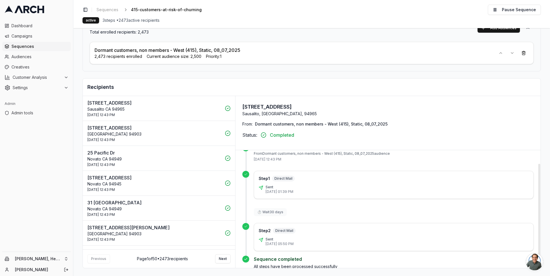
scroll to position [25, 0]
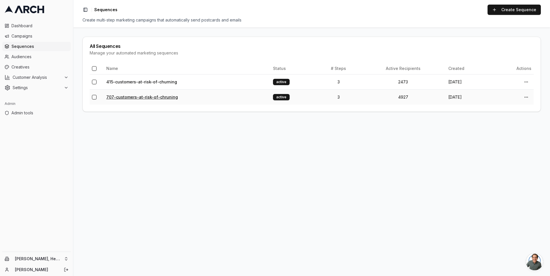
click at [130, 96] on link "707-customers-at-risk-of-chruning" at bounding box center [142, 97] width 72 height 5
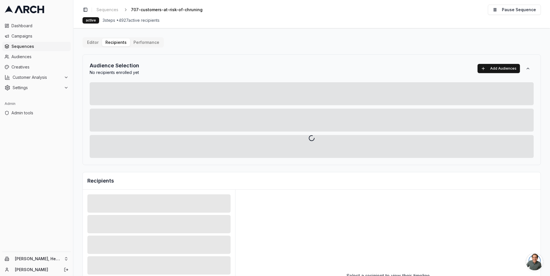
click at [121, 40] on div "Editor Recipients Performance Audience Selection No recipients enrolled yet Add…" at bounding box center [312, 199] width 458 height 325
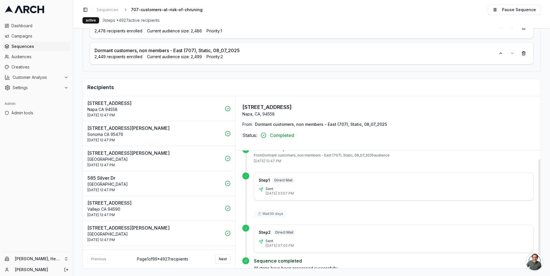
scroll to position [18, 0]
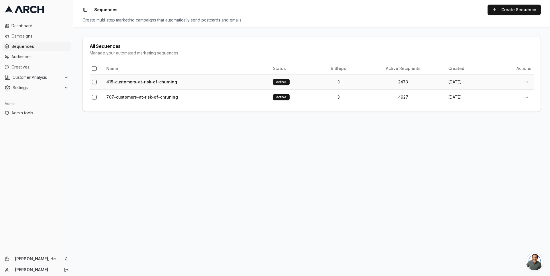
click at [139, 82] on link "415-customers-at-risk-of-churning" at bounding box center [141, 81] width 71 height 5
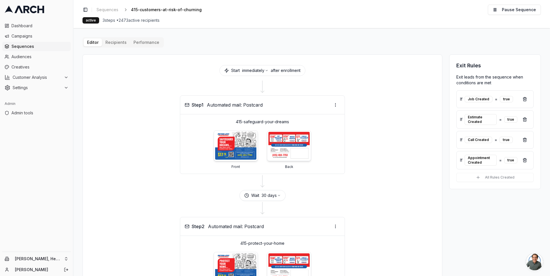
click at [143, 21] on span "3 steps • 2473 active recipients" at bounding box center [131, 20] width 57 height 6
click at [153, 22] on span "3 steps • 2473 active recipients" at bounding box center [131, 20] width 57 height 6
click at [123, 22] on span "3 steps • 2473 active recipients" at bounding box center [131, 20] width 57 height 6
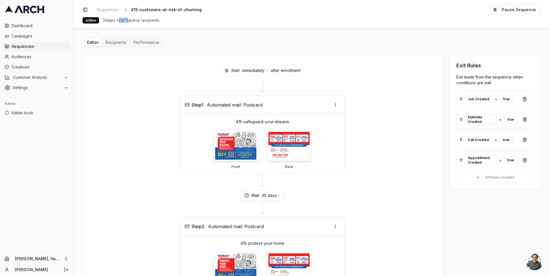
click at [123, 22] on span "3 steps • 2473 active recipients" at bounding box center [131, 20] width 57 height 6
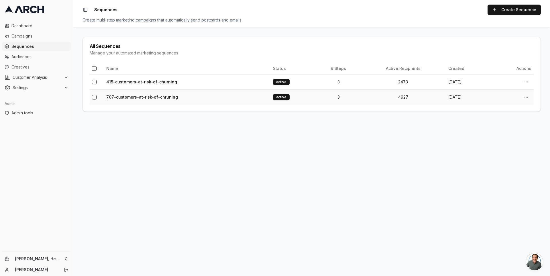
click at [146, 98] on link "707-customers-at-risk-of-chruning" at bounding box center [142, 97] width 72 height 5
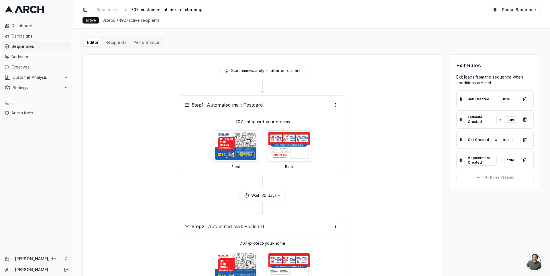
click at [36, 48] on span "Sequences" at bounding box center [39, 47] width 57 height 6
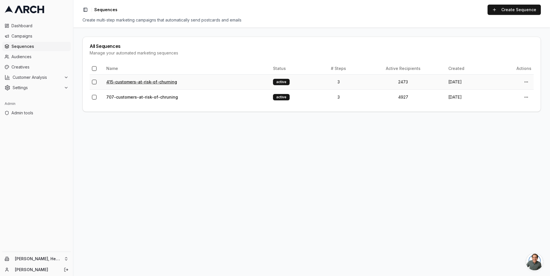
click at [148, 83] on link "415-customers-at-risk-of-churning" at bounding box center [141, 81] width 71 height 5
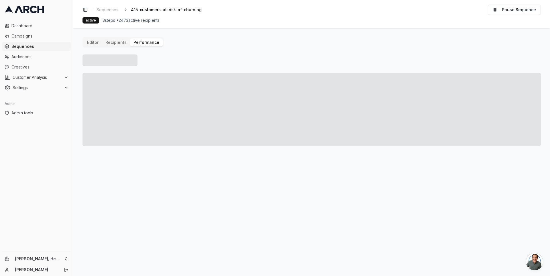
click at [148, 43] on button "Performance" at bounding box center [146, 42] width 33 height 8
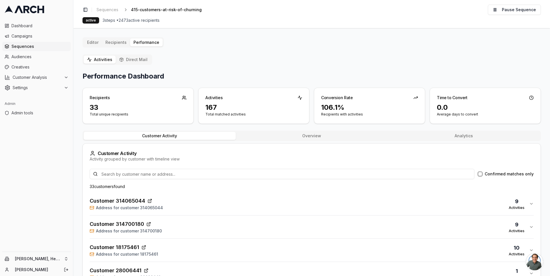
click at [134, 59] on button "Direct Mail" at bounding box center [133, 60] width 35 height 8
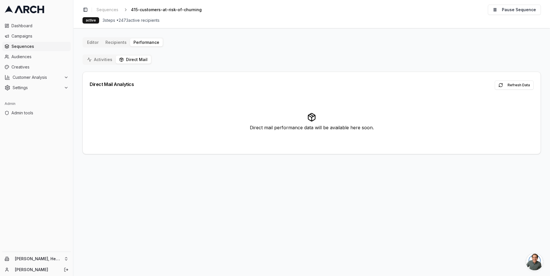
click at [98, 60] on button "Activities" at bounding box center [100, 60] width 32 height 8
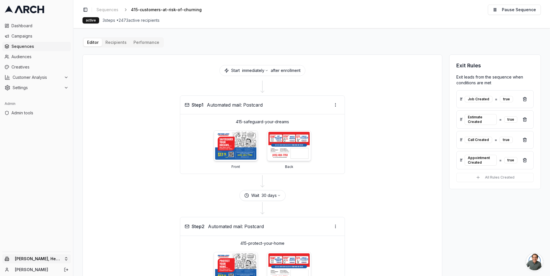
click at [67, 256] on html "Dashboard Campaigns Sequences Audiences Creatives Customer Analysis Settings Ad…" at bounding box center [275, 138] width 550 height 276
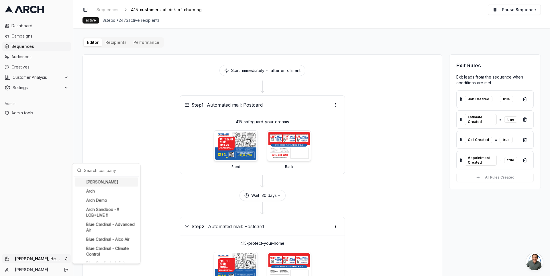
click at [94, 170] on input "text" at bounding box center [110, 169] width 52 height 11
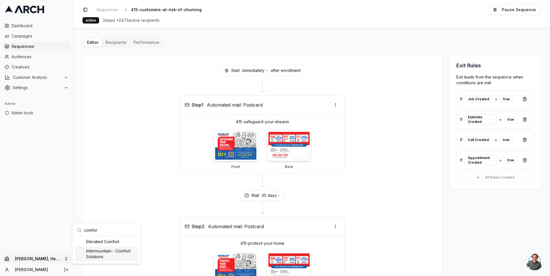
type input "comfor"
click at [97, 253] on div "Intermountain - Comfort Solutions" at bounding box center [106, 253] width 63 height 15
click at [26, 49] on html "Dashboard Campaigns Sequences Audiences Creatives Customer Analysis Settings Ad…" at bounding box center [275, 138] width 550 height 276
click at [21, 48] on span "Sequences" at bounding box center [39, 47] width 57 height 6
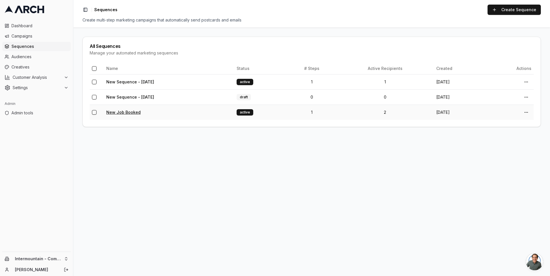
click at [129, 113] on link "New Job Booked" at bounding box center [123, 112] width 34 height 5
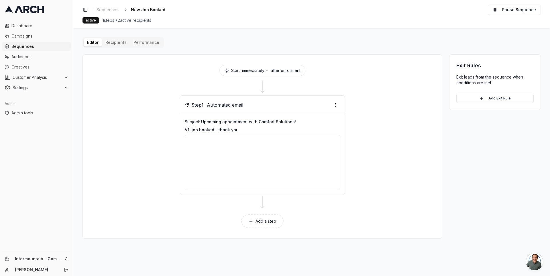
click at [141, 43] on button "Performance" at bounding box center [146, 42] width 33 height 8
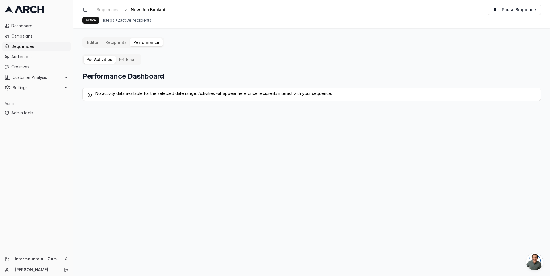
click at [120, 43] on div "Editor Recipients Performance Activities Email Performance Dashboard No activit…" at bounding box center [312, 69] width 458 height 64
click at [128, 57] on button "Email" at bounding box center [128, 60] width 24 height 8
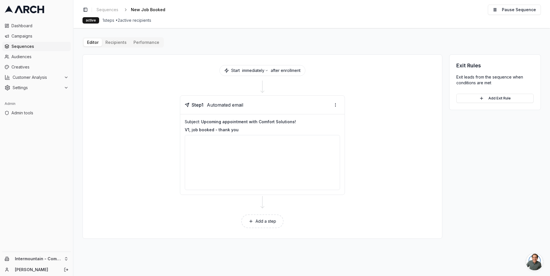
click at [85, 44] on button "Editor" at bounding box center [93, 42] width 18 height 8
click at [78, 62] on main "Editor Recipients Performance Start immediately after enrollment Step 1 Automat…" at bounding box center [311, 152] width 477 height 248
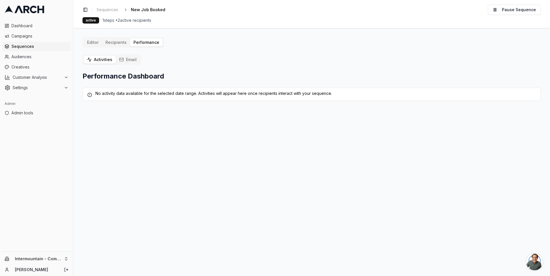
click at [34, 46] on span "Sequences" at bounding box center [39, 47] width 57 height 6
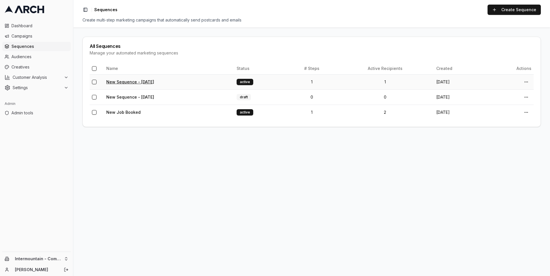
click at [138, 80] on link "New Sequence - Sep 8, 2025" at bounding box center [130, 81] width 48 height 5
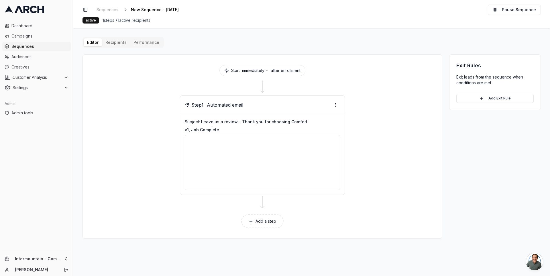
click at [144, 42] on button "Performance" at bounding box center [146, 42] width 33 height 8
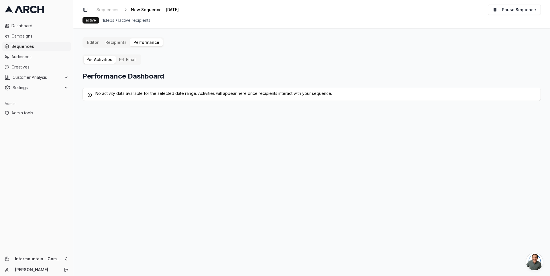
click at [126, 56] on button "Email" at bounding box center [128, 60] width 24 height 8
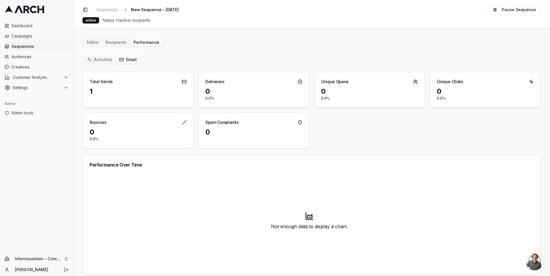
click at [117, 43] on div "Editor Recipients Performance Activities Email Total Sends 1 Deliveries 0 0.0% …" at bounding box center [312, 186] width 458 height 299
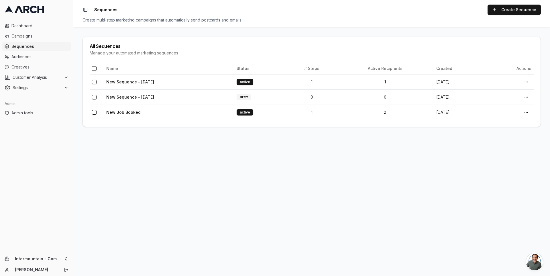
click at [119, 33] on main "All Sequences Manage your automated marketing sequences Name Status # Steps Act…" at bounding box center [311, 152] width 477 height 248
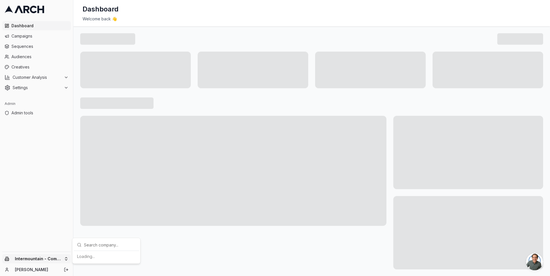
click at [69, 258] on html "Dashboard Campaigns Sequences Audiences Creatives Customer Analysis Settings Ad…" at bounding box center [275, 138] width 550 height 276
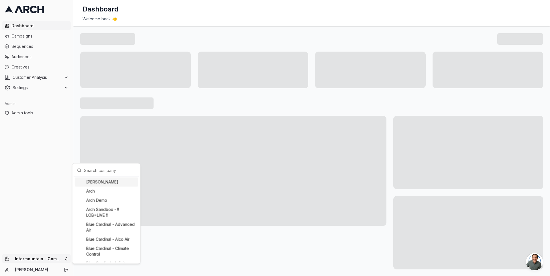
click at [93, 170] on input "text" at bounding box center [110, 169] width 52 height 11
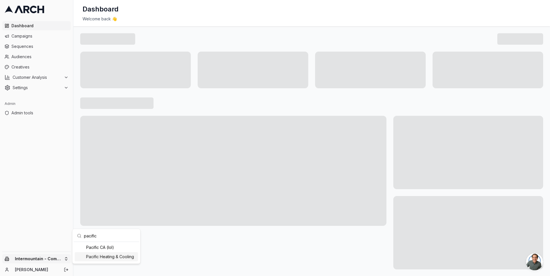
type input "pacific"
click at [113, 258] on div "Pacific Heating & Cooling" at bounding box center [106, 256] width 63 height 9
click at [36, 35] on span "Campaigns" at bounding box center [39, 36] width 57 height 6
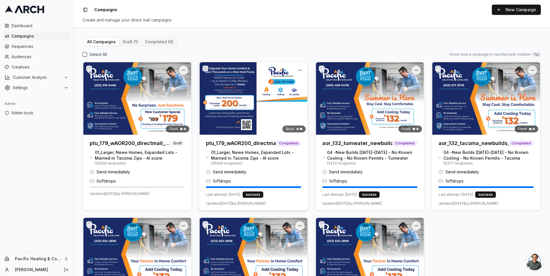
click at [235, 93] on img at bounding box center [253, 98] width 109 height 72
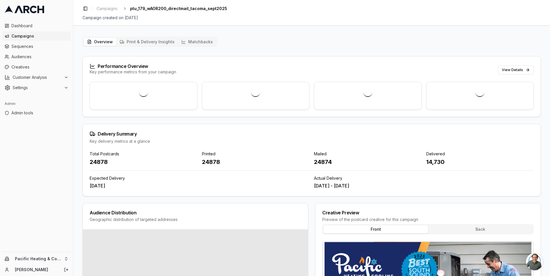
click at [191, 41] on button "Matchbacks" at bounding box center [197, 42] width 38 height 8
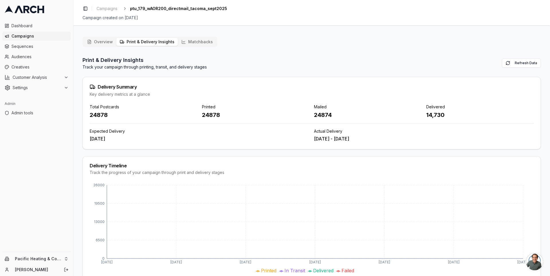
click at [126, 39] on button "Print & Delivery Insights" at bounding box center [147, 42] width 62 height 8
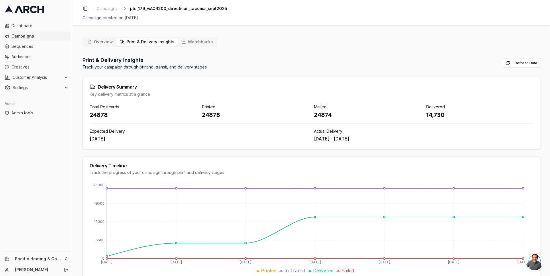
click at [191, 40] on button "Matchbacks" at bounding box center [197, 42] width 38 height 8
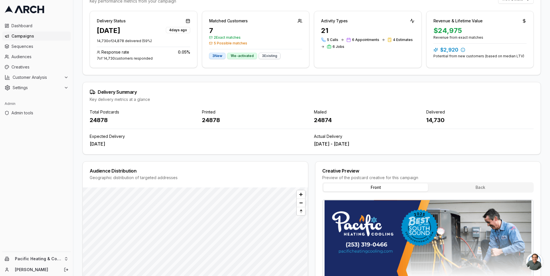
scroll to position [36, 0]
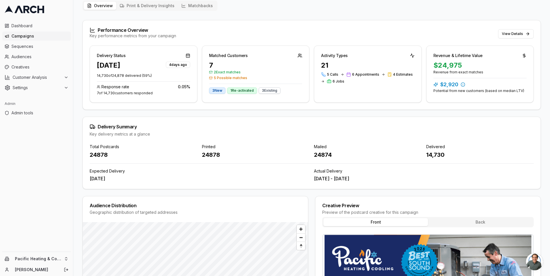
click at [192, 5] on div "Toggle Sidebar Campaigns ptu_179_wAOR200_directmail_tacoma_sept2025 Campaign cr…" at bounding box center [311, 138] width 477 height 276
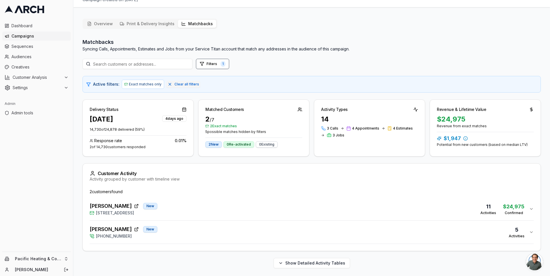
click at [225, 205] on div "[PERSON_NAME] [GEOGRAPHIC_DATA][STREET_ADDRESS] 11 Activities $24,975 Confirmed" at bounding box center [310, 209] width 440 height 14
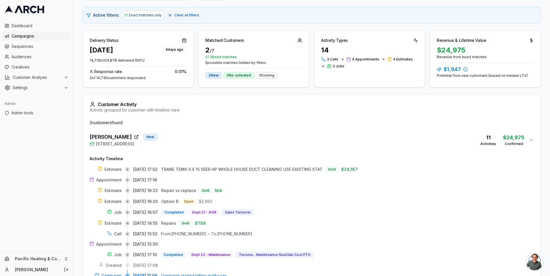
scroll to position [149, 0]
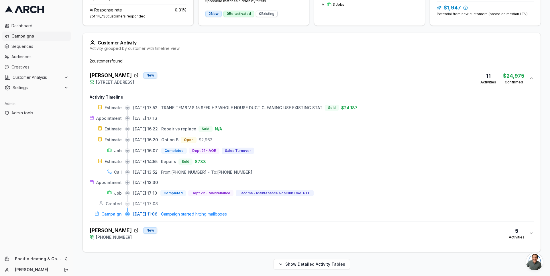
click at [242, 234] on div "[PERSON_NAME] New [PHONE_NUMBER] 5 Activities" at bounding box center [310, 233] width 440 height 14
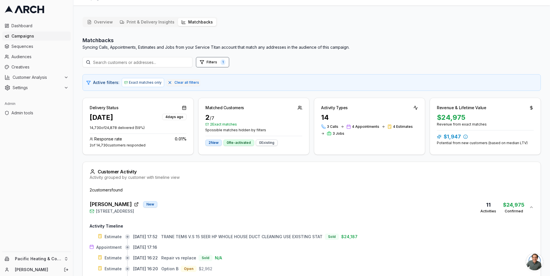
scroll to position [0, 0]
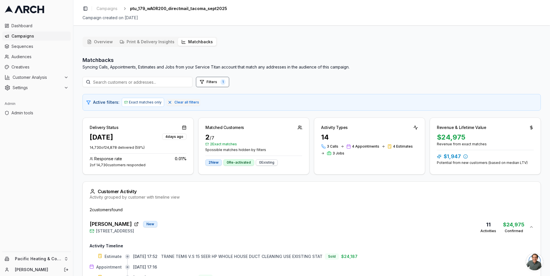
click at [77, 169] on div "Overview Print & Delivery Insights Matchbacks Matchbacks Syncing Calls, Appoint…" at bounding box center [311, 263] width 477 height 463
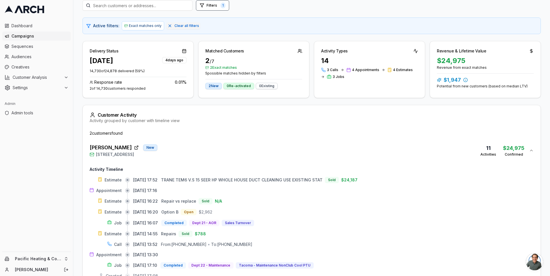
scroll to position [123, 0]
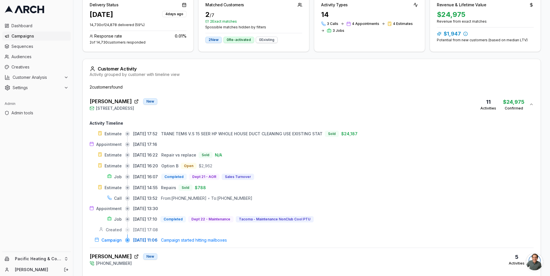
click at [198, 101] on div "[PERSON_NAME] [GEOGRAPHIC_DATA][STREET_ADDRESS] 11 Activities $24,975 Confirmed" at bounding box center [310, 104] width 440 height 14
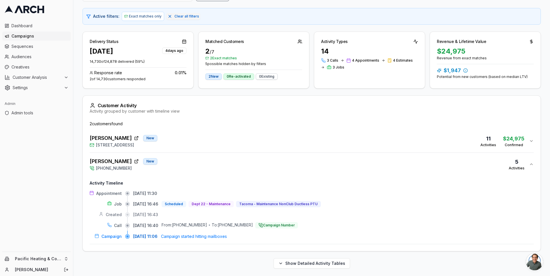
click at [197, 158] on div "[PERSON_NAME] New [PHONE_NUMBER] 5 Activities" at bounding box center [310, 164] width 440 height 14
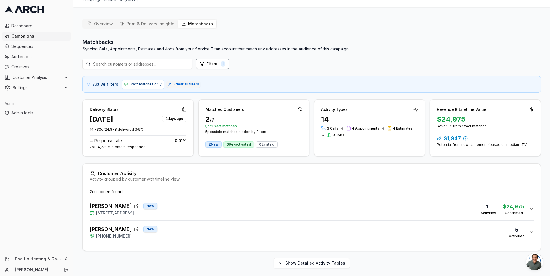
scroll to position [0, 0]
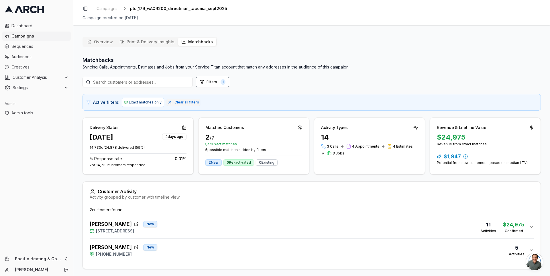
click at [38, 38] on span "Campaigns" at bounding box center [39, 36] width 57 height 6
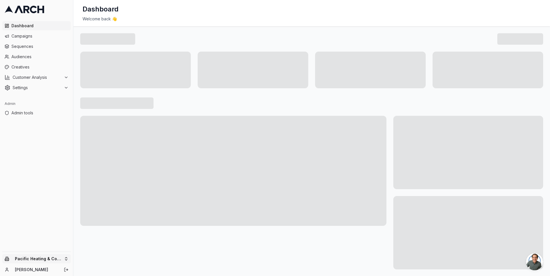
click at [62, 256] on html "Dashboard Campaigns Sequences Audiences Creatives Customer Analysis Settings Ad…" at bounding box center [275, 138] width 550 height 276
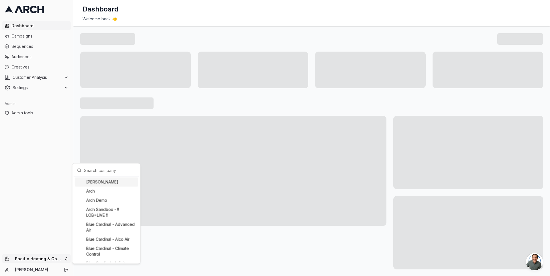
click at [96, 175] on input "text" at bounding box center [110, 169] width 52 height 11
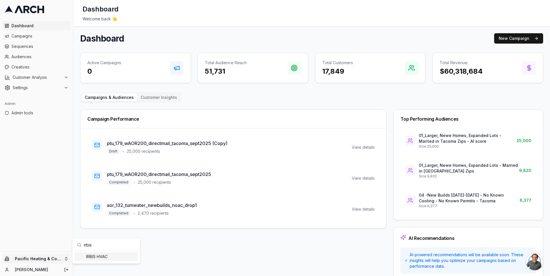
type input "irbis"
click at [105, 259] on div "IRBIS HVAC" at bounding box center [106, 256] width 63 height 9
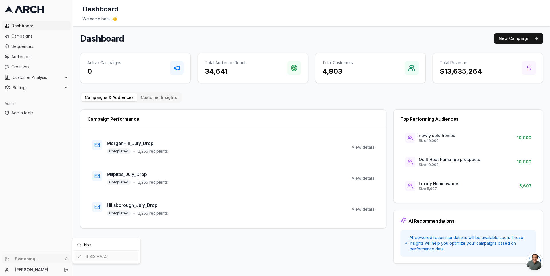
click at [75, 132] on html "Dashboard Campaigns Sequences Audiences Creatives Customer Analysis Settings Ad…" at bounding box center [275, 138] width 550 height 276
click at [48, 38] on span "Campaigns" at bounding box center [39, 36] width 57 height 6
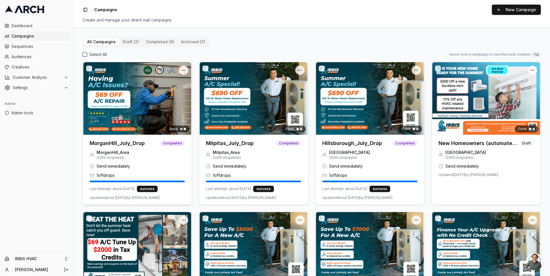
click at [132, 106] on div at bounding box center [137, 98] width 109 height 72
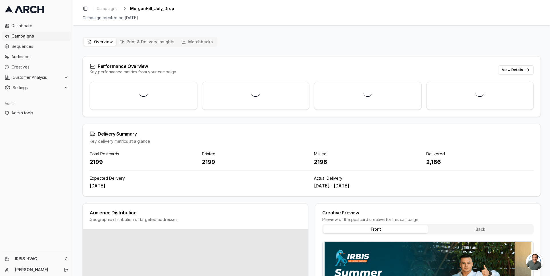
click at [199, 40] on button "Matchbacks" at bounding box center [197, 42] width 38 height 8
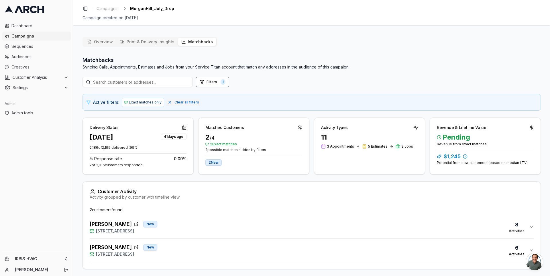
scroll to position [18, 0]
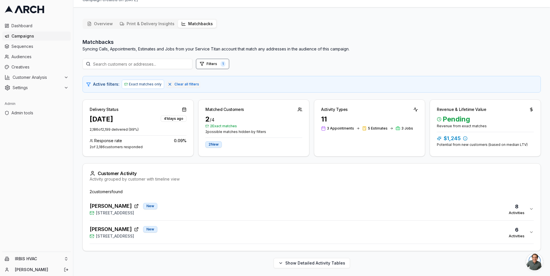
click at [212, 232] on div "Brandon Ring New 3825 Live Oak Lane, Morgan Hill, CA 95037 6 Activities" at bounding box center [310, 232] width 440 height 14
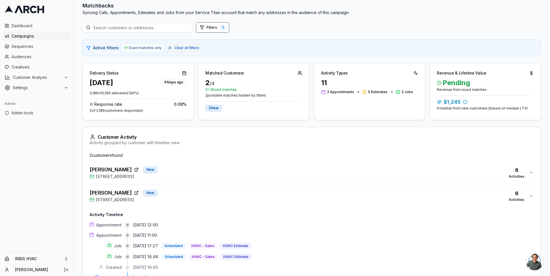
scroll to position [70, 0]
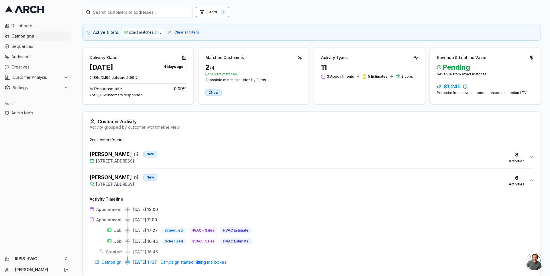
click at [203, 157] on div "Becky Hatakeyama New 16735 Fountain Avenue, Morgan Hill, CA 95037 8 Activities" at bounding box center [310, 157] width 440 height 14
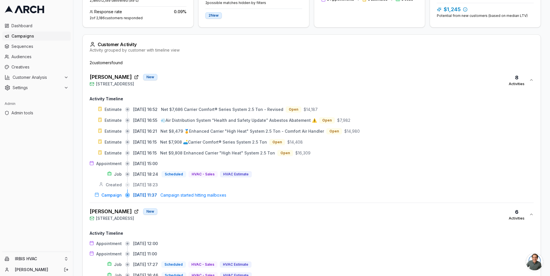
scroll to position [147, 0]
click at [202, 83] on div "Becky Hatakeyama New 16735 Fountain Avenue, Morgan Hill, CA 95037 8 Activities" at bounding box center [310, 80] width 440 height 14
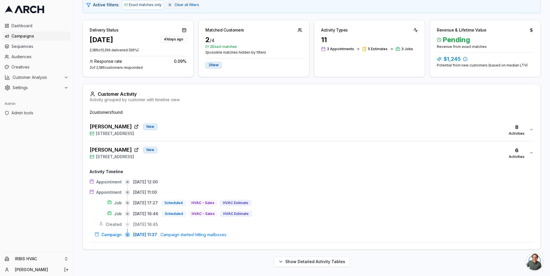
scroll to position [95, 0]
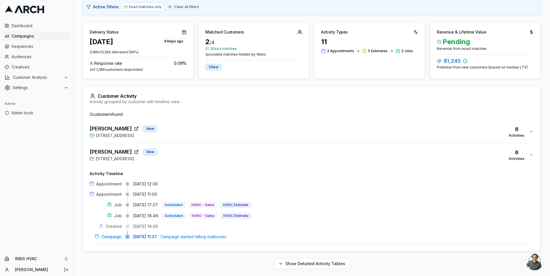
click at [217, 132] on div "Becky Hatakeyama New 16735 Fountain Avenue, Morgan Hill, CA 95037 8 Activities" at bounding box center [310, 132] width 440 height 14
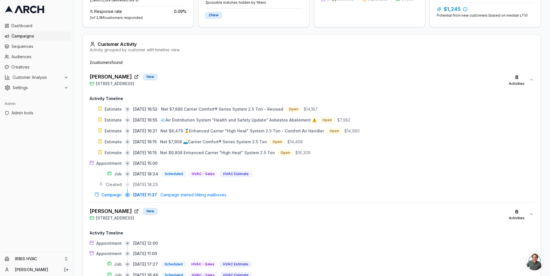
click at [223, 85] on div "Becky Hatakeyama New 16735 Fountain Avenue, Morgan Hill, CA 95037 8 Activities" at bounding box center [310, 80] width 440 height 14
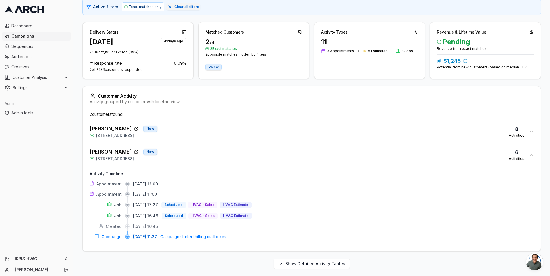
scroll to position [0, 0]
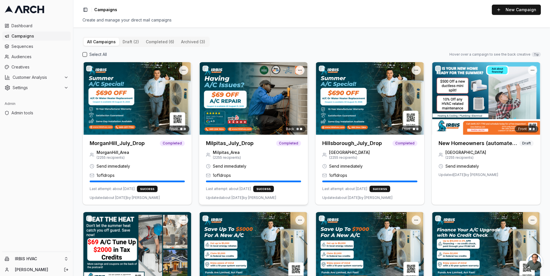
click at [261, 117] on div at bounding box center [253, 98] width 109 height 72
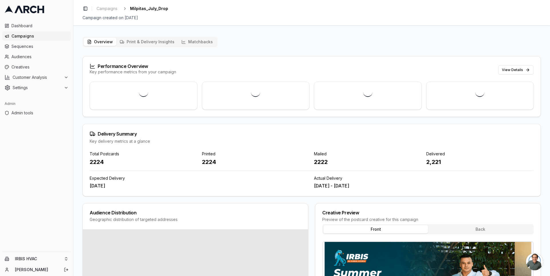
click at [201, 43] on button "Matchbacks" at bounding box center [197, 42] width 38 height 8
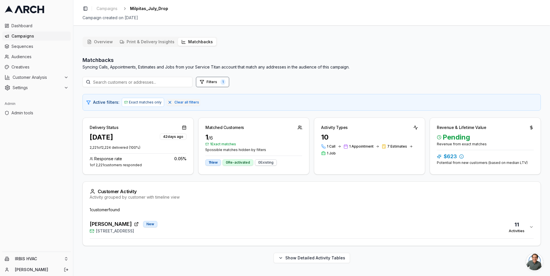
click at [196, 221] on div "Kathir Govind New 1549 Portola Drive, Milpitas, CA 95035 11 Activities" at bounding box center [310, 227] width 440 height 14
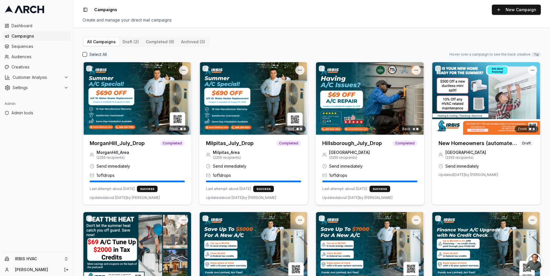
click at [360, 109] on img at bounding box center [369, 98] width 109 height 72
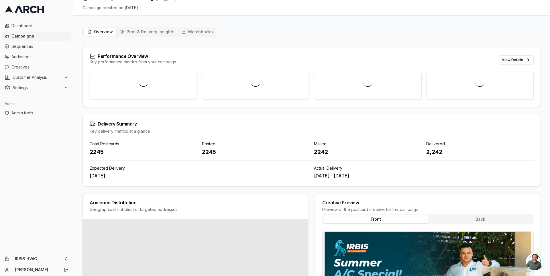
click at [199, 32] on div "Overview Print & Delivery Insights Matchbacks Performance Overview Key performa…" at bounding box center [311, 205] width 477 height 366
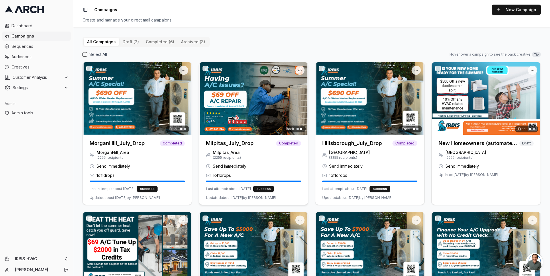
scroll to position [87, 0]
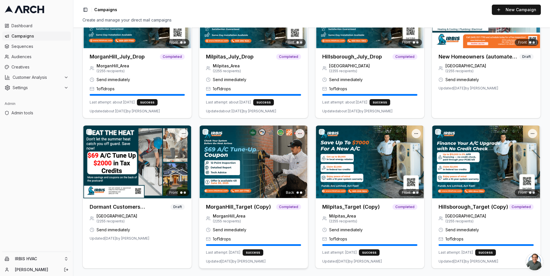
click at [255, 165] on div "Back" at bounding box center [253, 161] width 109 height 72
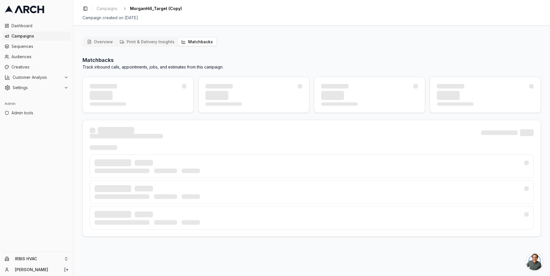
click at [204, 42] on button "Matchbacks" at bounding box center [197, 42] width 38 height 8
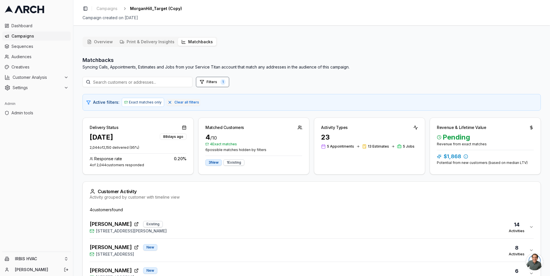
scroll to position [64, 0]
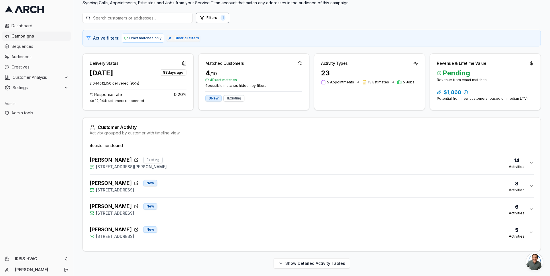
click at [233, 164] on div "Maria Martinez Existing 400 West Edmundson Avenue, Morgan Hill, CA 95037 14 Act…" at bounding box center [310, 163] width 440 height 14
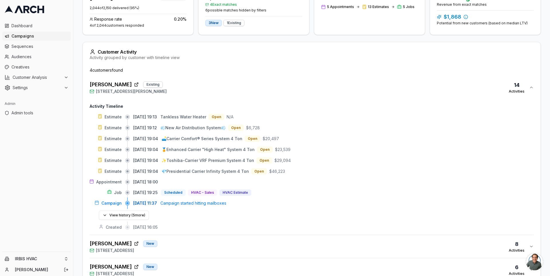
scroll to position [144, 0]
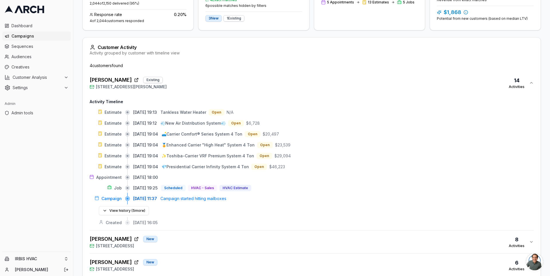
click at [232, 83] on div "Maria Martinez Existing 400 West Edmundson Avenue, Morgan Hill, CA 95037 14 Act…" at bounding box center [310, 83] width 440 height 14
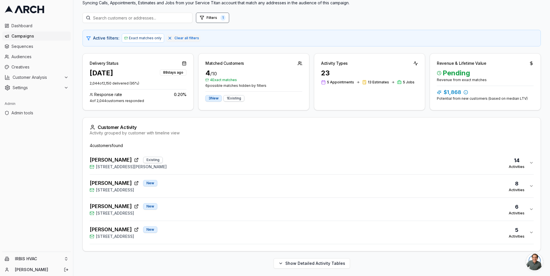
click at [215, 189] on div "Becky Hatakeyama New 16735 Fountain Avenue, Morgan Hill, CA 95037 8 Activities" at bounding box center [310, 186] width 440 height 14
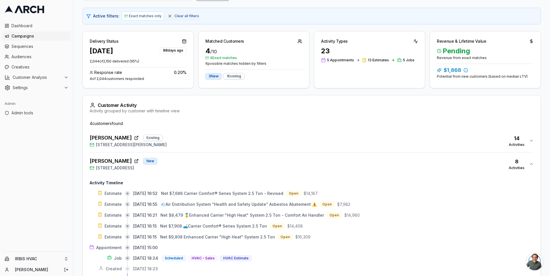
click at [209, 162] on div "Becky Hatakeyama New 16735 Fountain Avenue, Morgan Hill, CA 95037 8 Activities" at bounding box center [310, 164] width 440 height 14
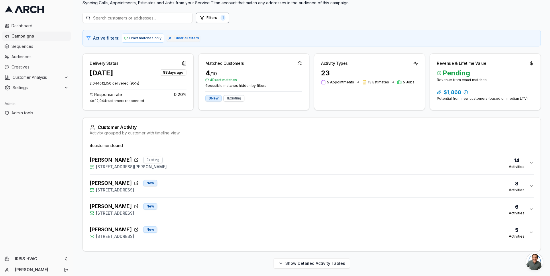
click at [208, 225] on div "Robert Benich New 1792 Pinecone Court, Morgan Hill, CA 95037 5 Activities" at bounding box center [310, 232] width 440 height 14
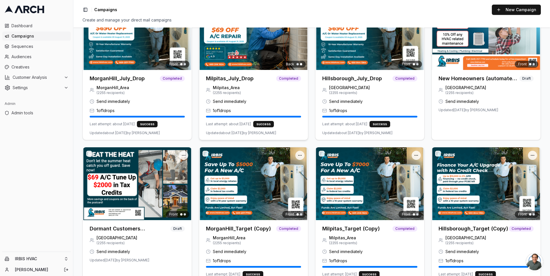
scroll to position [87, 0]
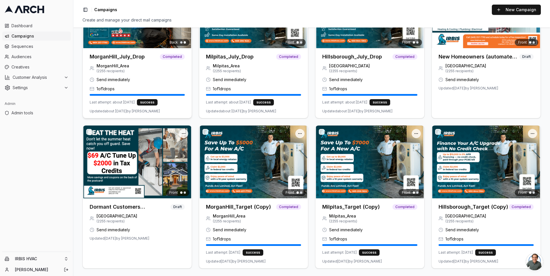
click at [136, 49] on div "MorganHill_July_Drop Completed" at bounding box center [137, 55] width 109 height 15
click at [111, 47] on div "Back" at bounding box center [137, 12] width 109 height 72
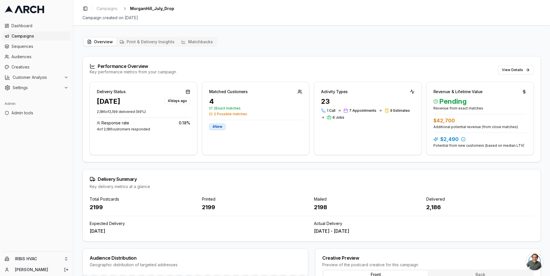
click at [182, 43] on icon "button" at bounding box center [183, 42] width 5 height 5
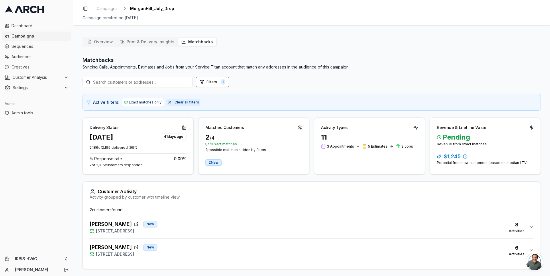
scroll to position [18, 0]
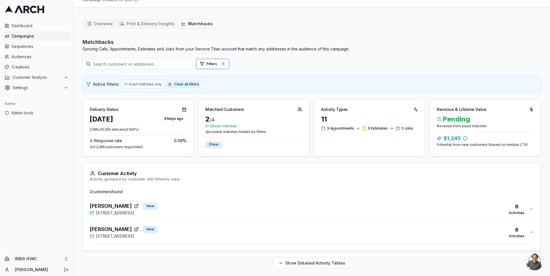
click at [174, 87] on button "Clear all filters" at bounding box center [183, 84] width 34 height 7
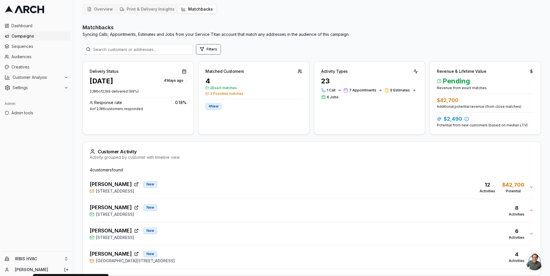
scroll to position [0, 0]
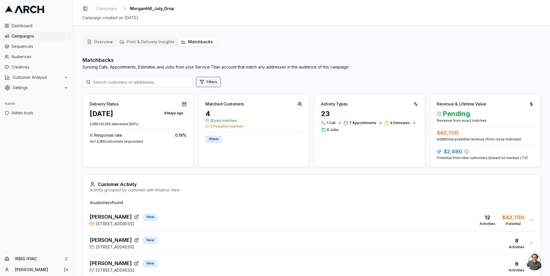
click at [206, 83] on button "Filters" at bounding box center [208, 82] width 25 height 10
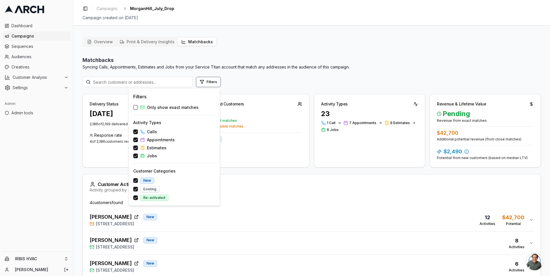
click at [185, 108] on span "Only show exact matches" at bounding box center [173, 108] width 52 height 6
click at [138, 108] on button "Only show exact matches" at bounding box center [135, 107] width 5 height 5
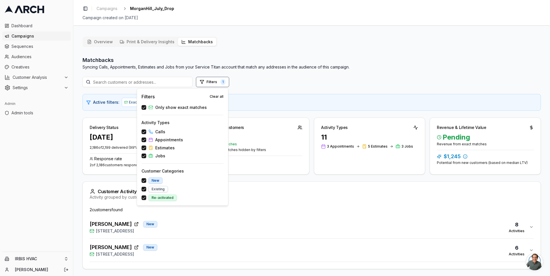
click at [261, 79] on div "Filters 1" at bounding box center [312, 82] width 458 height 10
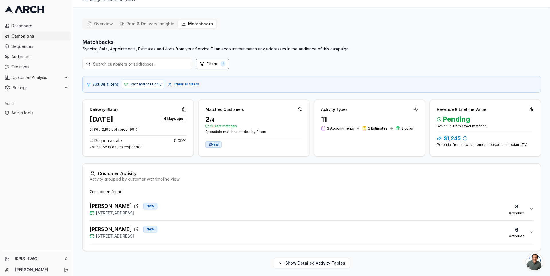
click at [183, 238] on button "Brandon Ring New 3825 Live Oak Lane, Morgan Hill, CA 95037 6 Activities" at bounding box center [312, 232] width 444 height 23
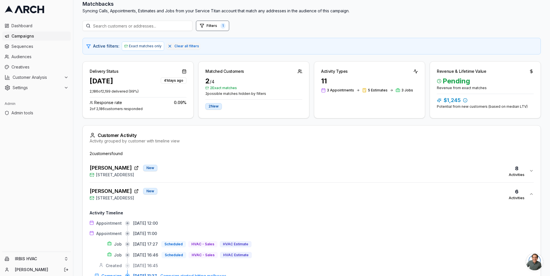
scroll to position [95, 0]
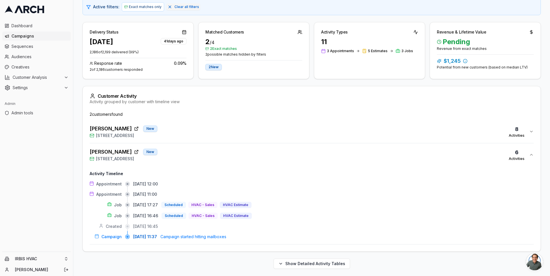
click at [134, 151] on icon "button" at bounding box center [136, 152] width 5 height 5
click at [50, 66] on span "Creatives" at bounding box center [39, 67] width 57 height 6
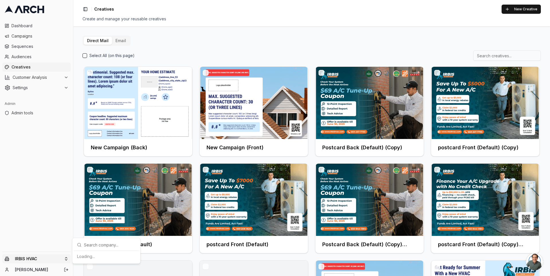
click at [63, 259] on html "Dashboard Campaigns Sequences Audiences Creatives Customer Analysis Settings Ad…" at bounding box center [275, 138] width 550 height 276
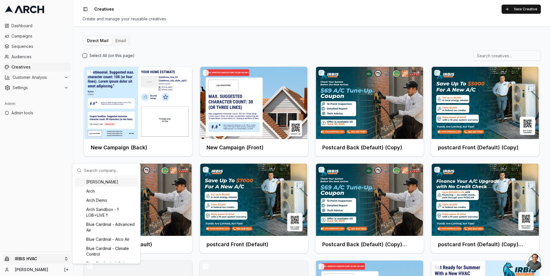
click at [98, 170] on input "text" at bounding box center [110, 169] width 52 height 11
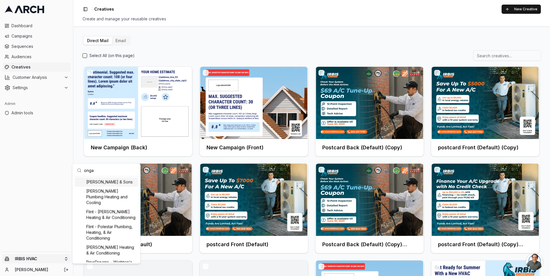
type input "ongar"
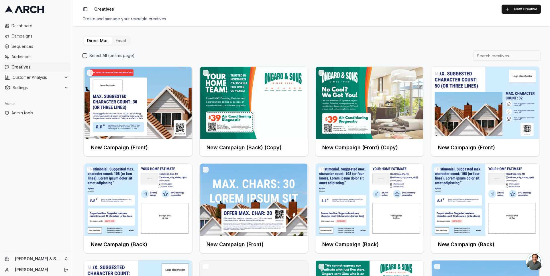
click at [122, 38] on button "Email" at bounding box center [120, 41] width 17 height 8
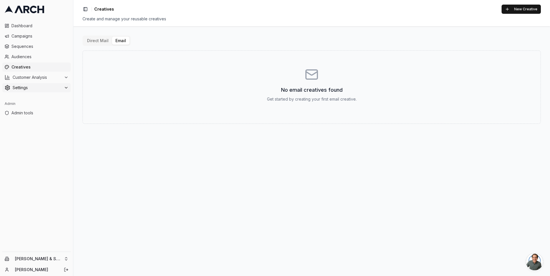
click at [41, 85] on span "Settings" at bounding box center [37, 88] width 49 height 6
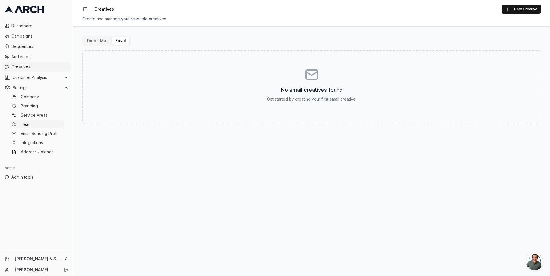
click at [42, 122] on link "Team" at bounding box center [36, 124] width 54 height 8
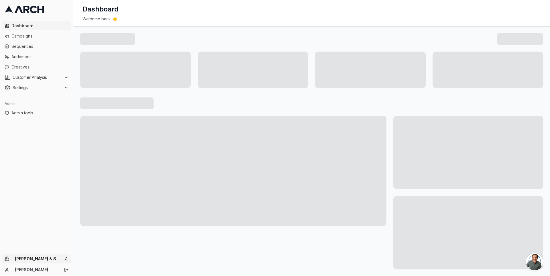
click at [67, 258] on html "Dashboard Campaigns Sequences Audiences Creatives Customer Analysis Settings Ad…" at bounding box center [275, 138] width 550 height 276
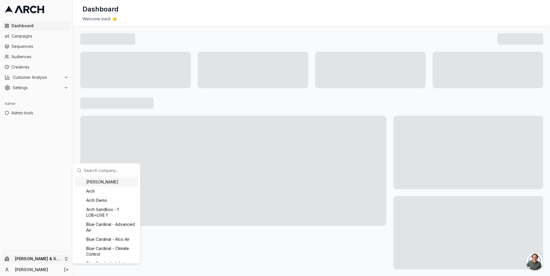
click at [98, 170] on input "text" at bounding box center [110, 169] width 52 height 11
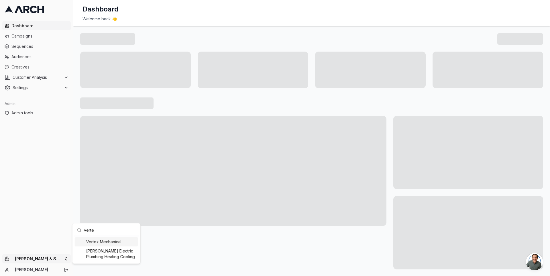
type input "verte"
click at [110, 240] on div "Vertex Mechanical" at bounding box center [106, 241] width 63 height 9
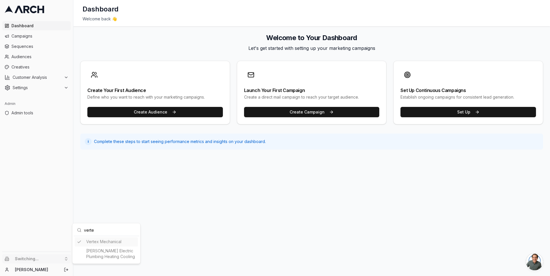
click at [65, 77] on html "Dashboard Campaigns Sequences Audiences Creatives Customer Analysis Settings Ad…" at bounding box center [275, 138] width 550 height 276
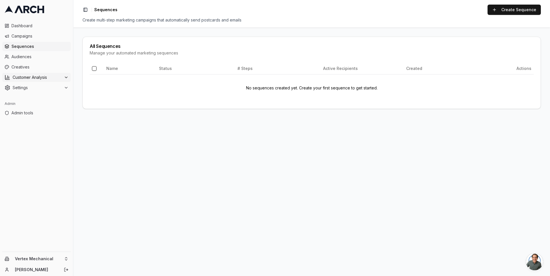
click at [39, 78] on span "Customer Analysis" at bounding box center [37, 77] width 49 height 6
click at [39, 85] on link "Overview" at bounding box center [36, 87] width 54 height 8
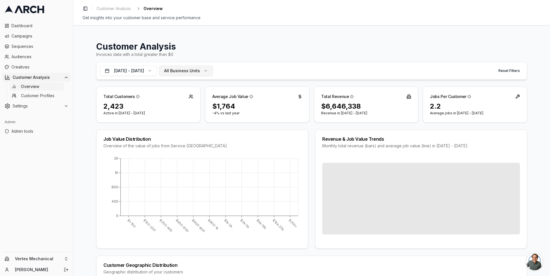
click at [200, 72] on span "All Business Units" at bounding box center [182, 71] width 36 height 6
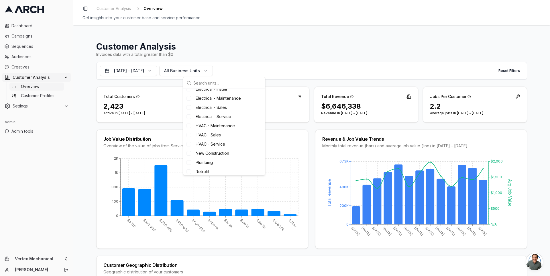
scroll to position [75, 0]
click at [210, 48] on h1 "Customer Analysis" at bounding box center [311, 46] width 431 height 10
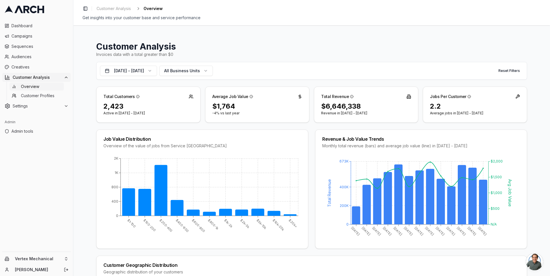
click at [87, 134] on div "Customer Analysis Invoices data with a total greater than $0 [DATE] - [DATE] Al…" at bounding box center [311, 150] width 477 height 251
click at [64, 260] on html "Dashboard Campaigns Sequences Audiences Creatives Customer Analysis Overview Cu…" at bounding box center [275, 138] width 550 height 276
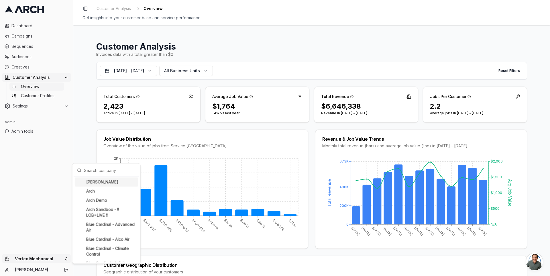
click at [101, 182] on div "[PERSON_NAME]" at bounding box center [106, 181] width 63 height 9
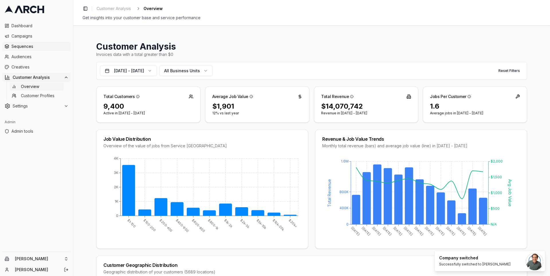
click at [40, 48] on span "Sequences" at bounding box center [39, 47] width 57 height 6
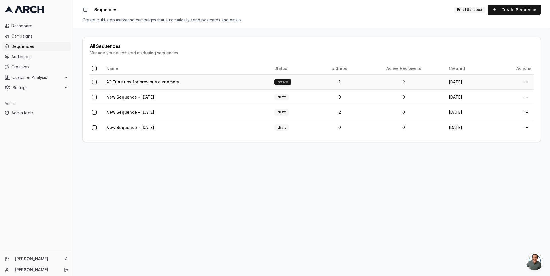
click at [152, 81] on link "AC Tune ups for previous customers" at bounding box center [142, 81] width 73 height 5
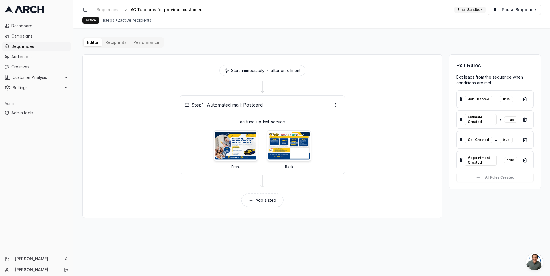
click at [137, 41] on button "Performance" at bounding box center [146, 42] width 33 height 8
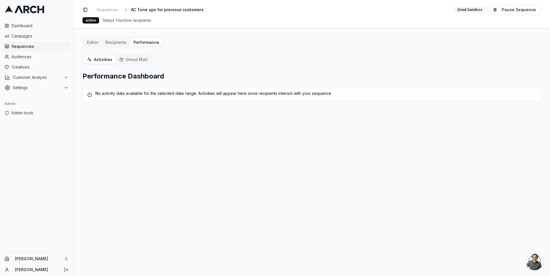
click at [131, 58] on button "Direct Mail" at bounding box center [133, 60] width 35 height 8
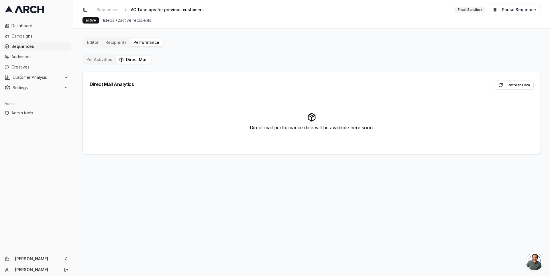
click at [118, 43] on div "Editor Recipients Performance Activities Direct Mail Direct Mail Analytics Refr…" at bounding box center [312, 95] width 458 height 117
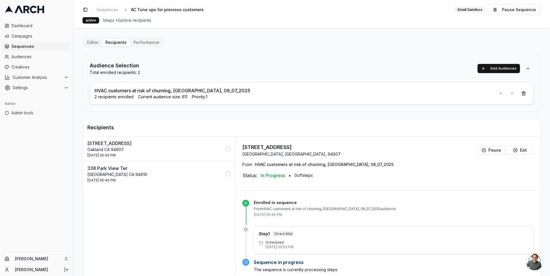
scroll to position [40, 0]
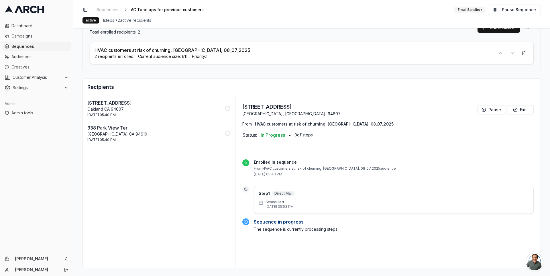
click at [237, 74] on div "Audience Selection Total enrolled recipients: 2 Add Audiences HVAC customers at…" at bounding box center [312, 141] width 458 height 254
click at [63, 258] on html "Dashboard Campaigns Sequences Audiences Creatives Customer Analysis Settings Ad…" at bounding box center [275, 138] width 550 height 276
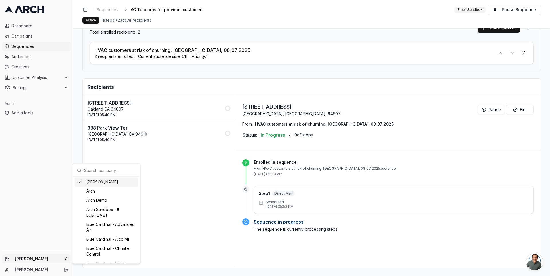
click at [94, 169] on input "text" at bounding box center [110, 169] width 52 height 11
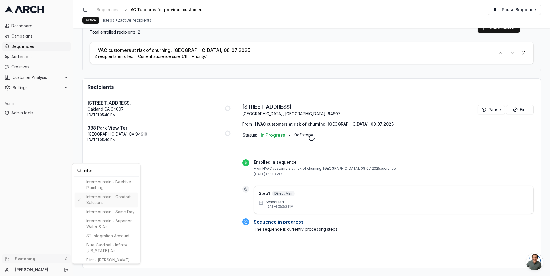
type input "inter"
click at [29, 45] on html "Dashboard Campaigns Sequences Audiences Creatives Customer Analysis Settings Ad…" at bounding box center [275, 138] width 550 height 276
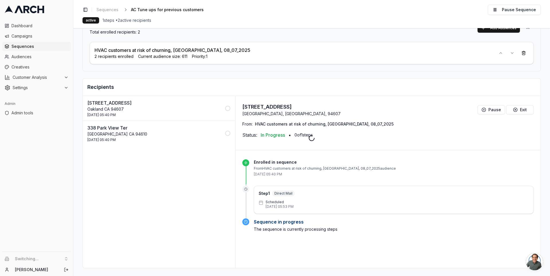
click at [25, 46] on span "Sequences" at bounding box center [39, 47] width 57 height 6
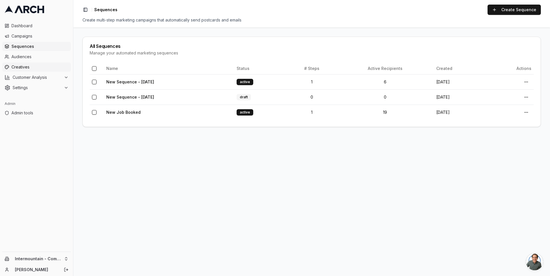
click at [36, 66] on span "Creatives" at bounding box center [39, 67] width 57 height 6
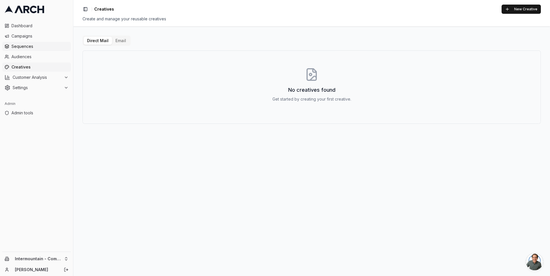
click at [37, 46] on span "Sequences" at bounding box center [39, 47] width 57 height 6
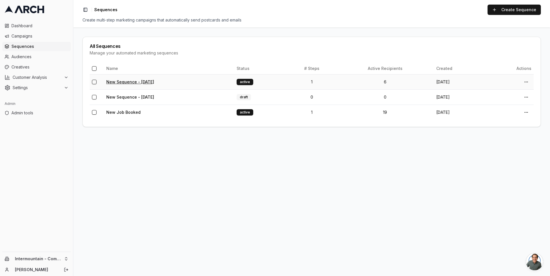
click at [132, 81] on link "New Sequence - Sep 8, 2025" at bounding box center [130, 81] width 48 height 5
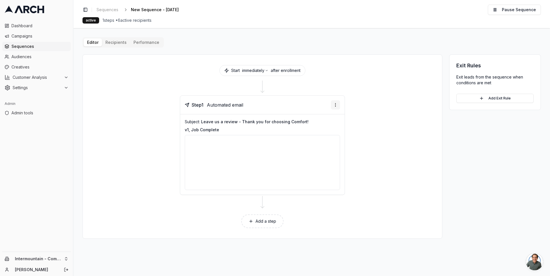
click at [336, 101] on html "Dashboard Campaigns Sequences Audiences Creatives Customer Analysis Settings Ad…" at bounding box center [275, 138] width 550 height 276
click at [329, 127] on div "Send email preview" at bounding box center [318, 124] width 42 height 9
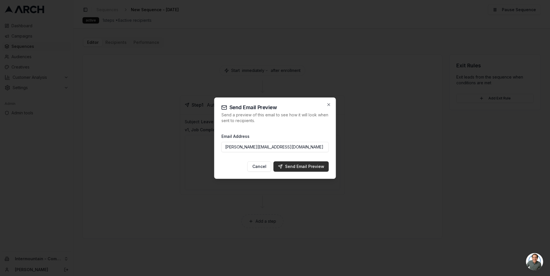
click at [310, 167] on div "Send Email Preview" at bounding box center [301, 167] width 46 height 6
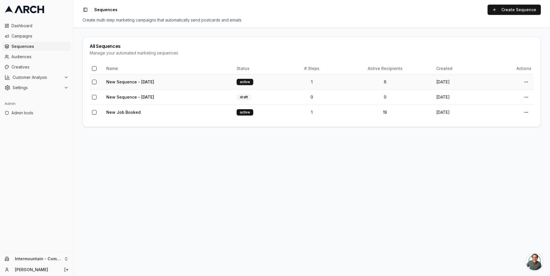
click at [125, 85] on td "New Sequence - Sep 8, 2025" at bounding box center [169, 81] width 130 height 15
click at [121, 112] on link "New Job Booked" at bounding box center [123, 112] width 34 height 5
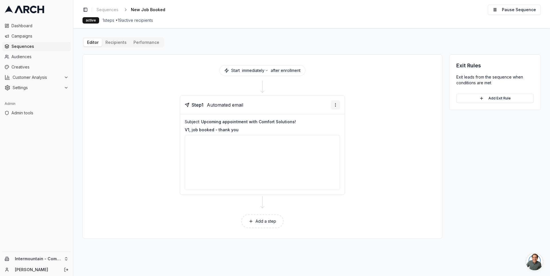
click at [338, 104] on html "Dashboard Campaigns Sequences Audiences Creatives Customer Analysis Settings Ad…" at bounding box center [275, 138] width 550 height 276
click at [325, 124] on div "Send email preview" at bounding box center [318, 124] width 42 height 9
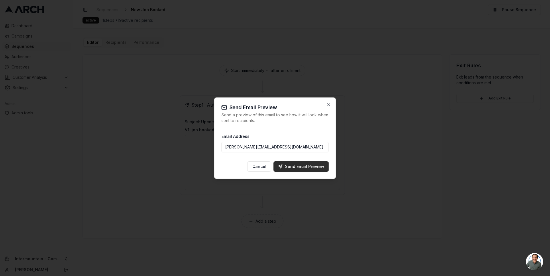
click at [308, 168] on div "Send Email Preview" at bounding box center [301, 167] width 46 height 6
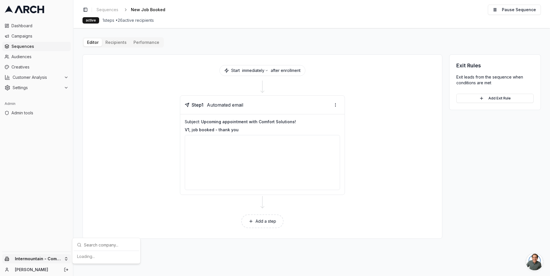
click at [62, 259] on html "Dashboard Campaigns Sequences Audiences Creatives Customer Analysis Settings Ad…" at bounding box center [275, 138] width 550 height 276
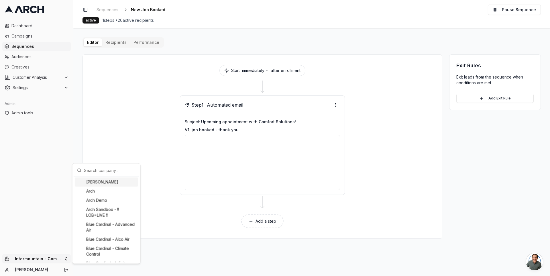
click at [102, 181] on div "[PERSON_NAME]" at bounding box center [106, 181] width 63 height 9
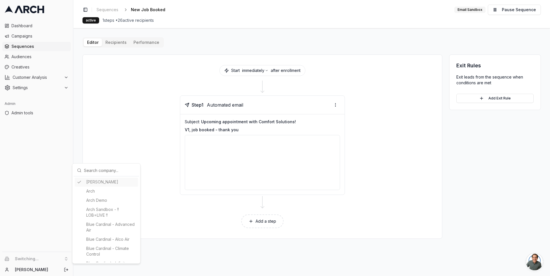
click at [32, 86] on html "Dashboard Campaigns Sequences Audiences Creatives Customer Analysis Settings Ad…" at bounding box center [275, 138] width 550 height 276
click at [32, 86] on span "Settings" at bounding box center [37, 88] width 49 height 6
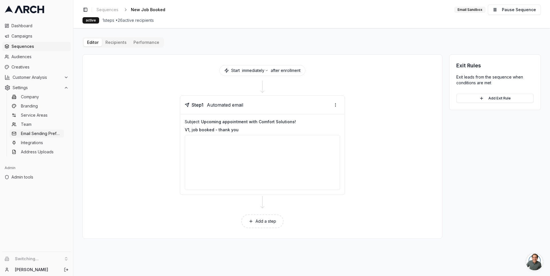
click at [39, 134] on span "Email Sending Preferences" at bounding box center [41, 134] width 41 height 6
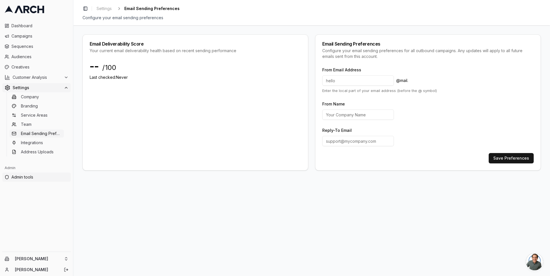
click at [37, 174] on span "Admin tools" at bounding box center [39, 177] width 57 height 6
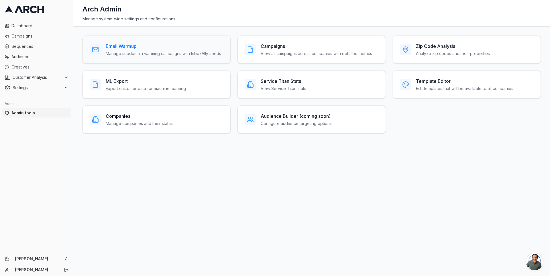
click at [134, 50] on div "Email Warmup Manage subdomain warming campaigns with InboxAlly seeds" at bounding box center [163, 50] width 115 height 14
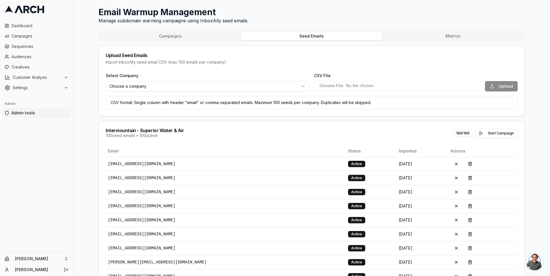
click at [320, 36] on button "Seed Emails" at bounding box center [311, 36] width 141 height 8
click at [201, 32] on div "Campaigns Seed Emails Metrics" at bounding box center [312, 36] width 426 height 10
click at [199, 37] on button "Campaigns" at bounding box center [170, 36] width 141 height 8
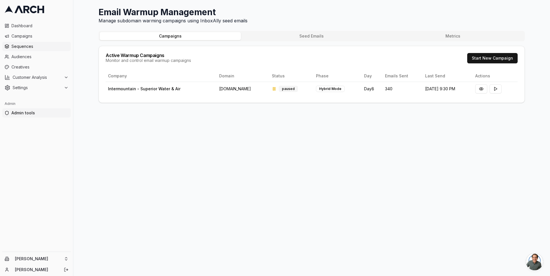
click at [35, 42] on link "Sequences" at bounding box center [36, 46] width 68 height 9
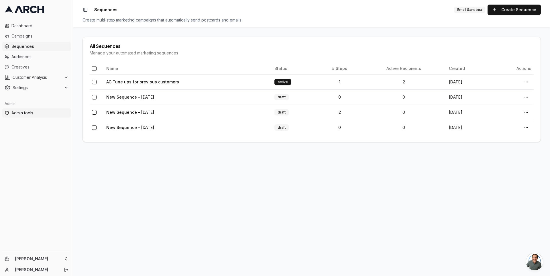
click at [29, 111] on span "Admin tools" at bounding box center [39, 113] width 57 height 6
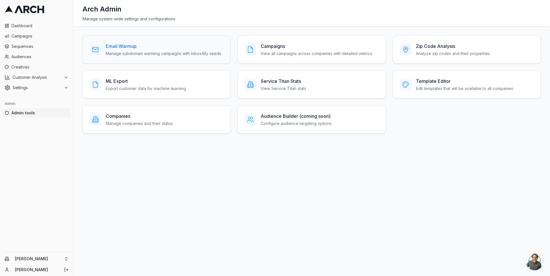
click at [126, 46] on h3 "Email Warmup" at bounding box center [163, 46] width 115 height 7
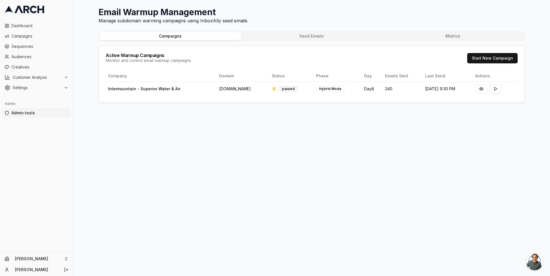
click at [301, 39] on button "Seed Emails" at bounding box center [311, 36] width 141 height 8
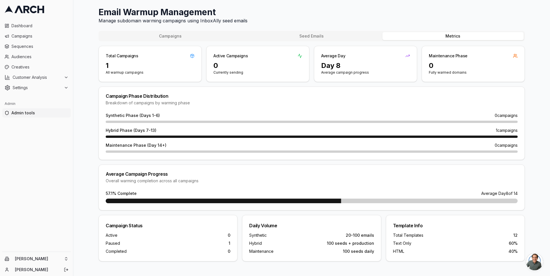
click at [440, 36] on button "Metrics" at bounding box center [453, 36] width 141 height 8
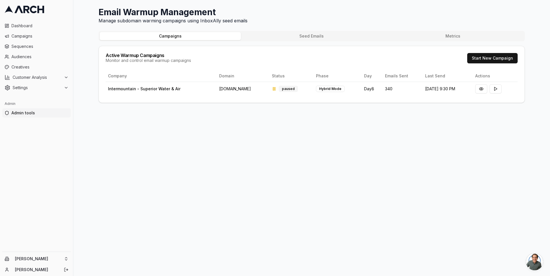
click at [177, 34] on button "Campaigns" at bounding box center [170, 36] width 141 height 8
click at [152, 9] on h1 "Email Warmup Management" at bounding box center [312, 12] width 426 height 10
click at [149, 19] on p "Manage subdomain warming campaigns using InboxAlly seed emails" at bounding box center [312, 20] width 426 height 7
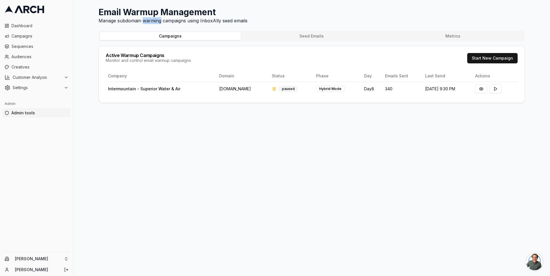
click at [149, 19] on p "Manage subdomain warming campaigns using InboxAlly seed emails" at bounding box center [312, 20] width 426 height 7
click at [149, 20] on p "Manage subdomain warming campaigns using InboxAlly seed emails" at bounding box center [312, 20] width 426 height 7
drag, startPoint x: 215, startPoint y: 87, endPoint x: 256, endPoint y: 94, distance: 41.3
click at [256, 94] on td "home-specialist.com" at bounding box center [243, 89] width 52 height 14
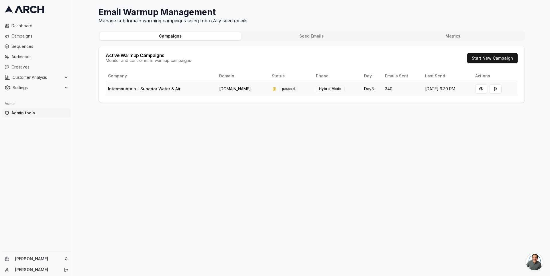
click at [243, 91] on td "home-specialist.com" at bounding box center [243, 89] width 52 height 14
click at [238, 111] on div "Email Warmup Management Manage subdomain warming campaigns using InboxAlly seed…" at bounding box center [311, 138] width 477 height 276
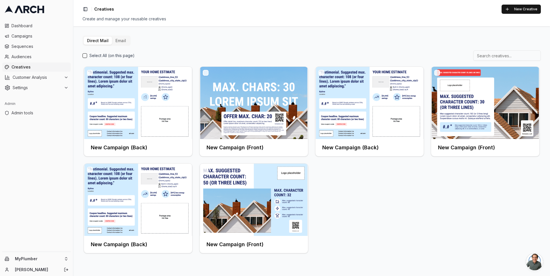
click at [119, 39] on button "Email" at bounding box center [120, 41] width 17 height 8
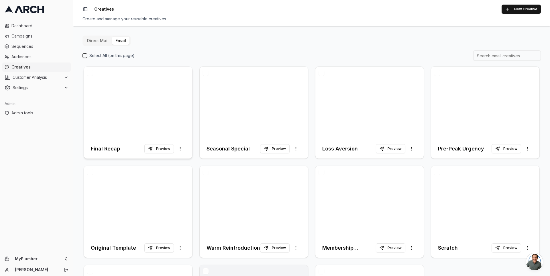
click at [153, 115] on div at bounding box center [138, 103] width 108 height 72
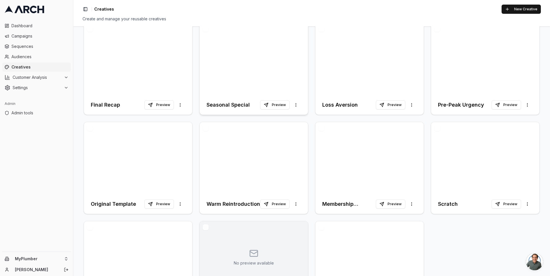
scroll to position [90, 0]
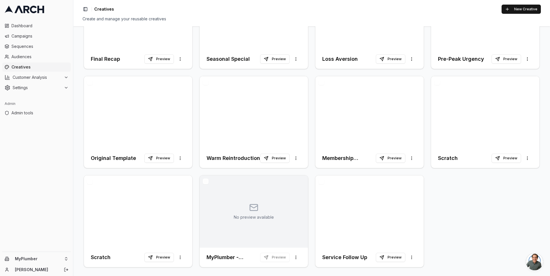
click at [311, 209] on div "Final Recap Preview More options Seasonal Special Preview More options Loss Ave…" at bounding box center [312, 122] width 458 height 293
click at [161, 214] on div at bounding box center [138, 211] width 108 height 72
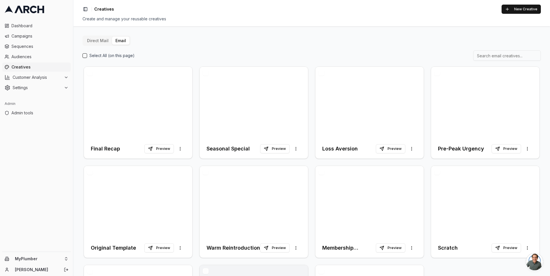
scroll to position [90, 0]
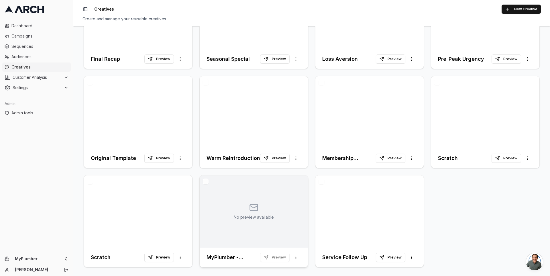
click at [221, 208] on div "No preview available" at bounding box center [254, 211] width 108 height 72
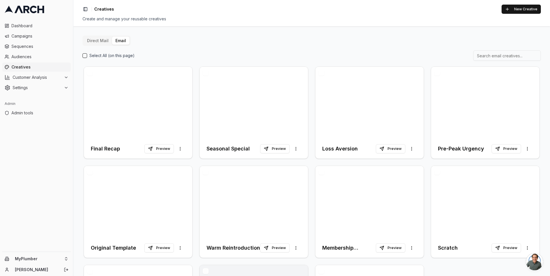
scroll to position [90, 0]
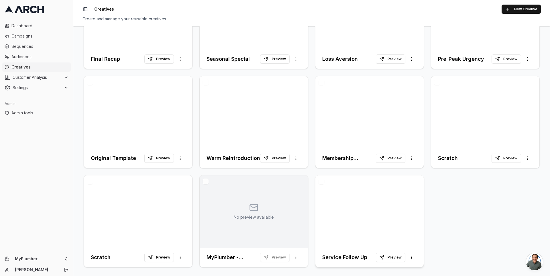
click at [344, 217] on div at bounding box center [369, 211] width 108 height 72
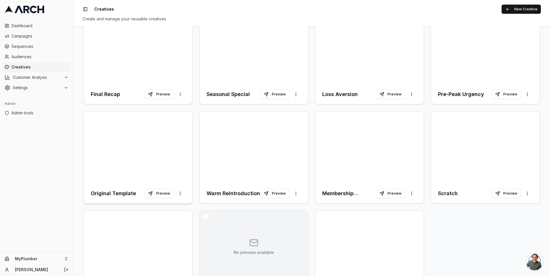
scroll to position [43, 0]
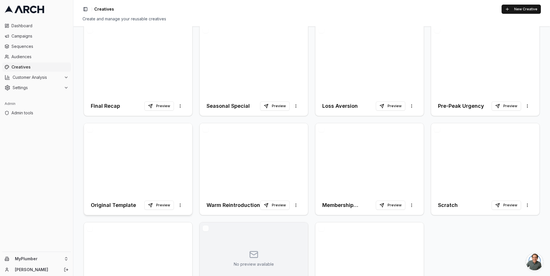
click at [152, 175] on div at bounding box center [138, 159] width 108 height 72
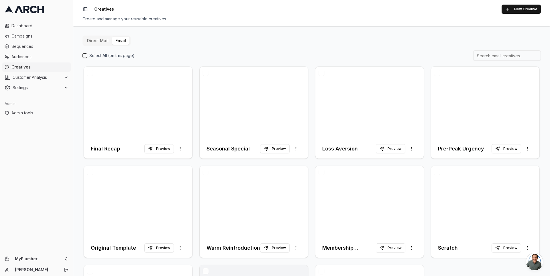
click at [423, 53] on div "Select All (on this page)" at bounding box center [312, 55] width 458 height 10
click at [193, 49] on div "Direct Mail Email Select All (on this page) Final Recap Preview More options Se…" at bounding box center [312, 197] width 458 height 323
click at [195, 64] on div "Select All (on this page) Final Recap Preview More options Seasonal Special Pre…" at bounding box center [312, 204] width 458 height 308
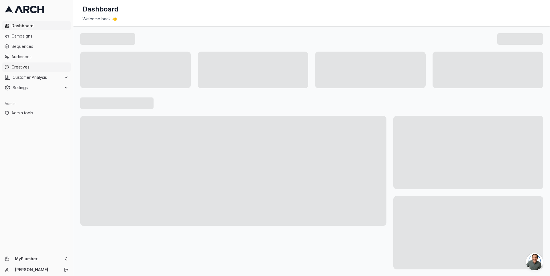
click at [38, 65] on span "Creatives" at bounding box center [39, 67] width 57 height 6
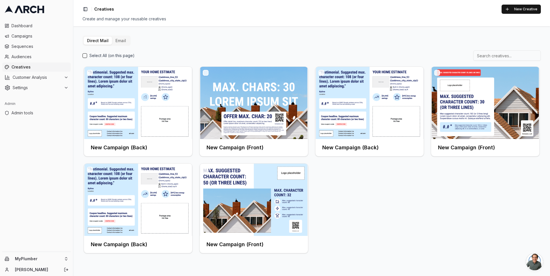
click at [118, 41] on button "Email" at bounding box center [120, 41] width 17 height 8
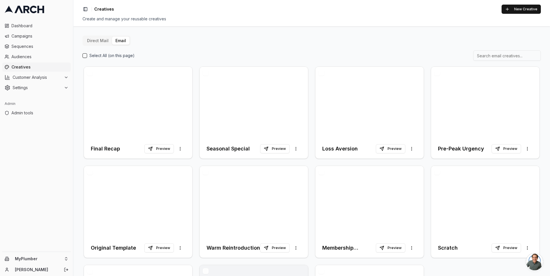
click at [101, 41] on button "Direct Mail" at bounding box center [98, 41] width 28 height 8
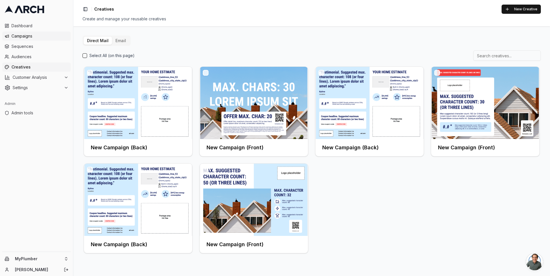
click at [40, 37] on span "Campaigns" at bounding box center [39, 36] width 57 height 6
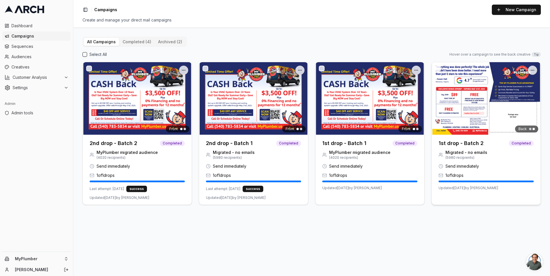
click at [466, 107] on img at bounding box center [486, 98] width 109 height 72
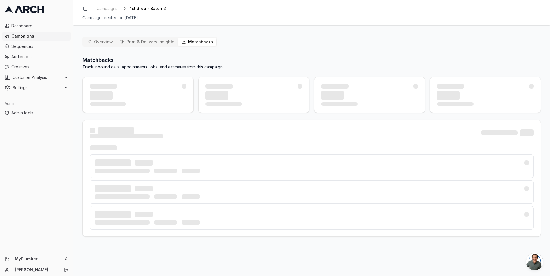
click at [203, 39] on button "Matchbacks" at bounding box center [197, 42] width 38 height 8
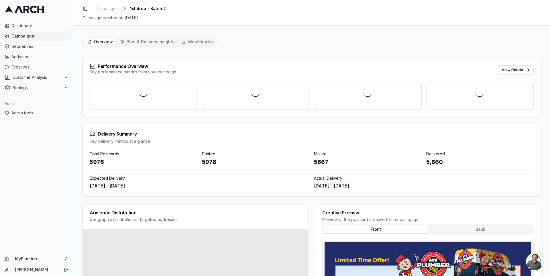
click at [98, 40] on button "Overview" at bounding box center [100, 42] width 33 height 8
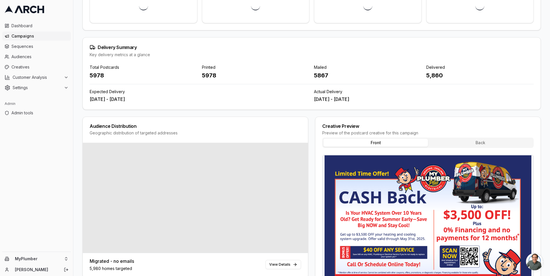
scroll to position [121, 0]
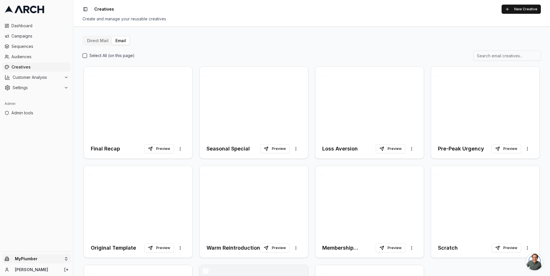
click at [65, 258] on html "Dashboard Campaigns Sequences Audiences Creatives Customer Analysis Settings Ad…" at bounding box center [275, 138] width 550 height 276
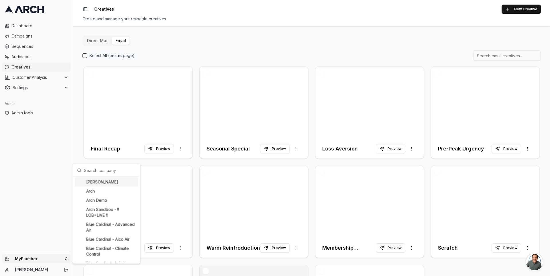
click at [102, 167] on input "text" at bounding box center [110, 169] width 52 height 11
click at [194, 60] on html "Dashboard Campaigns Sequences Audiences Creatives Customer Analysis Settings Ad…" at bounding box center [275, 138] width 550 height 276
click at [63, 261] on html "Dashboard Campaigns Sequences Audiences Creatives Customer Analysis Settings Ad…" at bounding box center [275, 138] width 550 height 276
click at [98, 169] on input "text" at bounding box center [110, 169] width 52 height 11
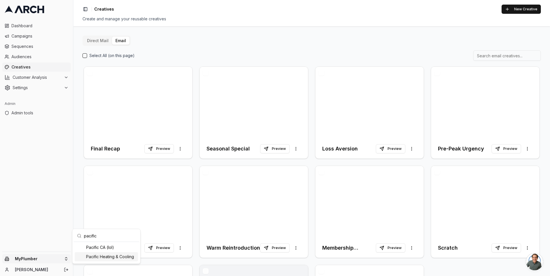
type input "pacific"
click at [114, 259] on div "Pacific Heating & Cooling" at bounding box center [106, 256] width 63 height 9
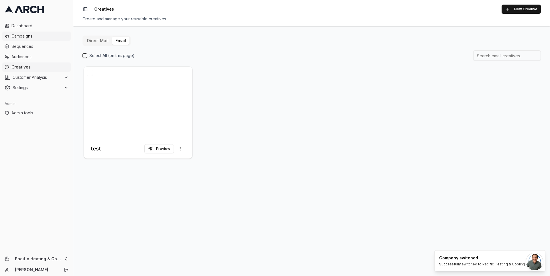
click at [44, 40] on link "Campaigns" at bounding box center [36, 36] width 68 height 9
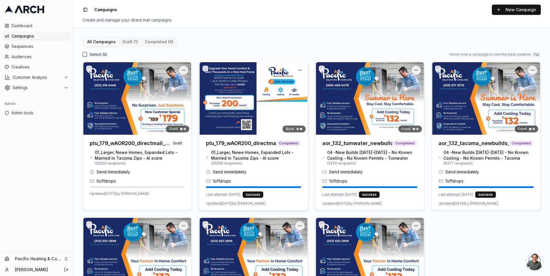
click at [232, 104] on img at bounding box center [253, 98] width 109 height 72
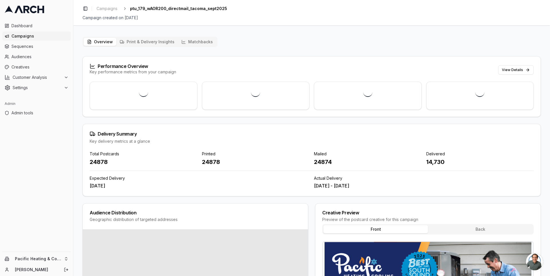
click at [195, 41] on button "Matchbacks" at bounding box center [197, 42] width 38 height 8
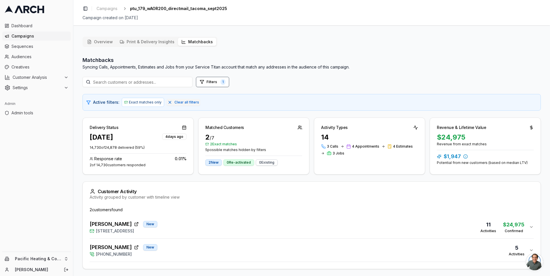
scroll to position [18, 0]
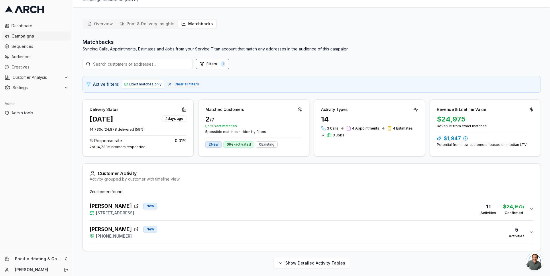
click at [186, 210] on div "[PERSON_NAME] [GEOGRAPHIC_DATA][STREET_ADDRESS] 11 Activities $24,975 Confirmed" at bounding box center [310, 209] width 440 height 14
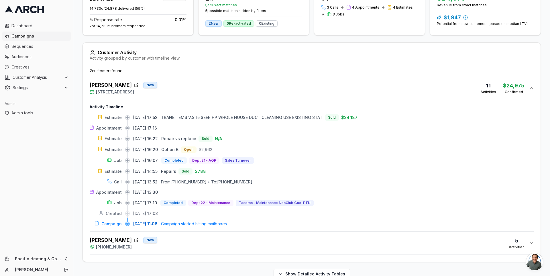
scroll to position [140, 0]
click at [191, 236] on div "[PERSON_NAME] New [PHONE_NUMBER] 5 Activities" at bounding box center [310, 243] width 440 height 14
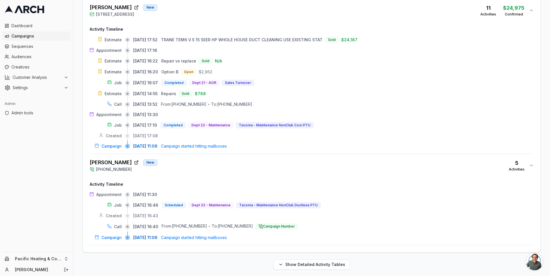
scroll to position [0, 0]
